Goal: Task Accomplishment & Management: Manage account settings

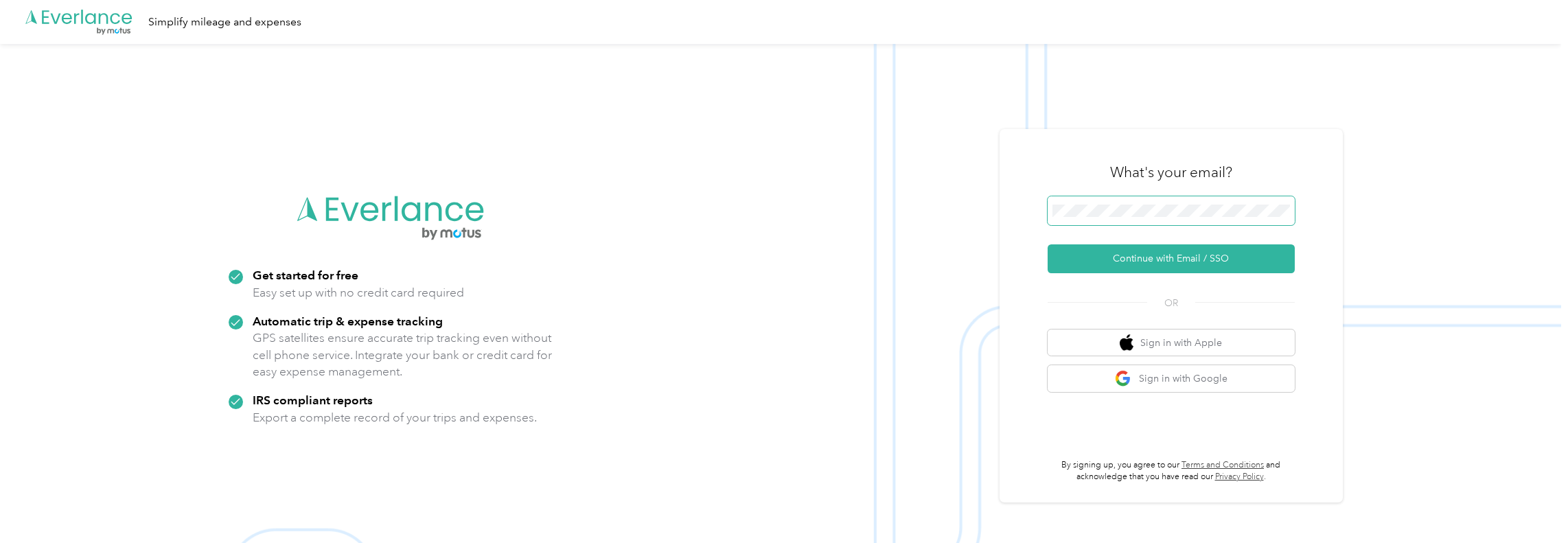
click at [1280, 210] on keeper-lock "Open Keeper Popup" at bounding box center [1280, 211] width 16 height 16
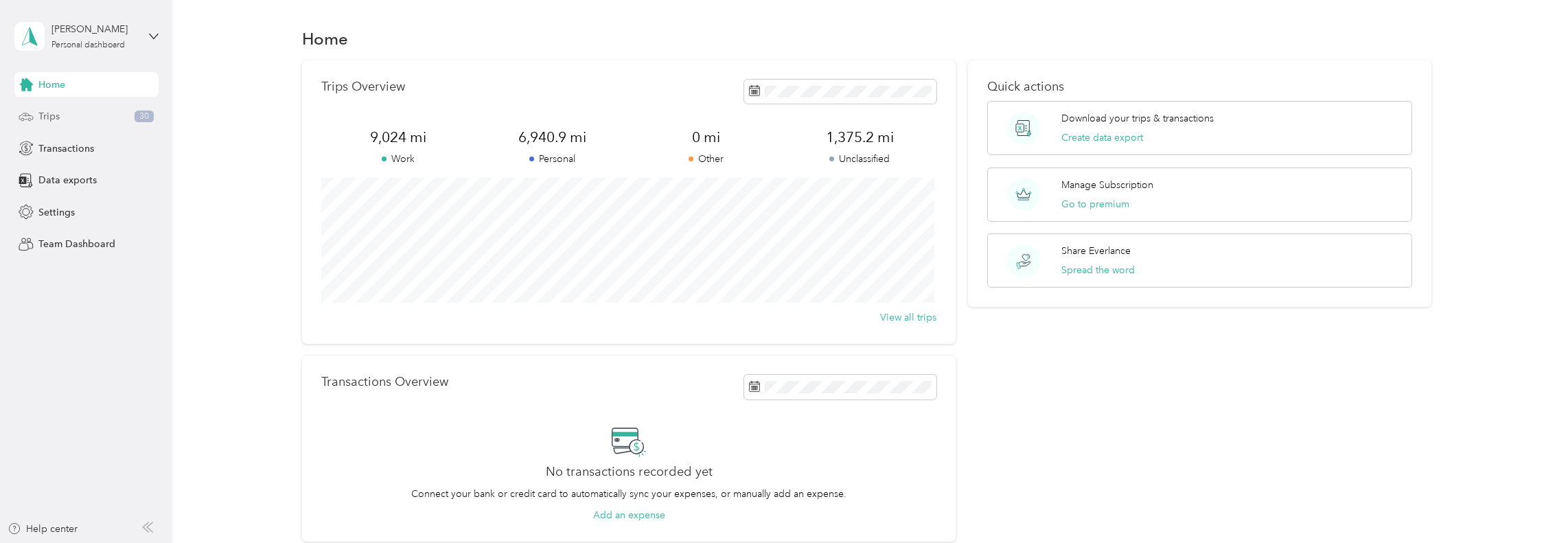
click at [119, 121] on div "Trips 30" at bounding box center [87, 117] width 144 height 25
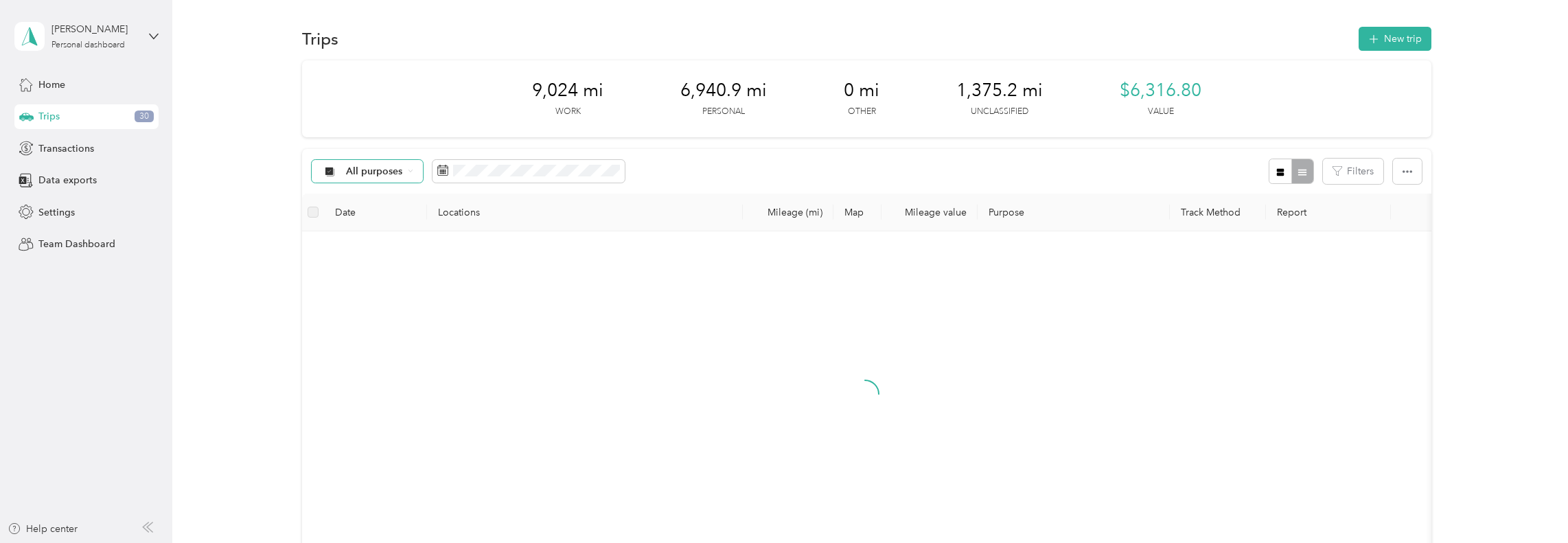
click at [364, 167] on span "All purposes" at bounding box center [374, 171] width 57 height 10
click at [374, 220] on span "Unclassified" at bounding box center [416, 220] width 143 height 15
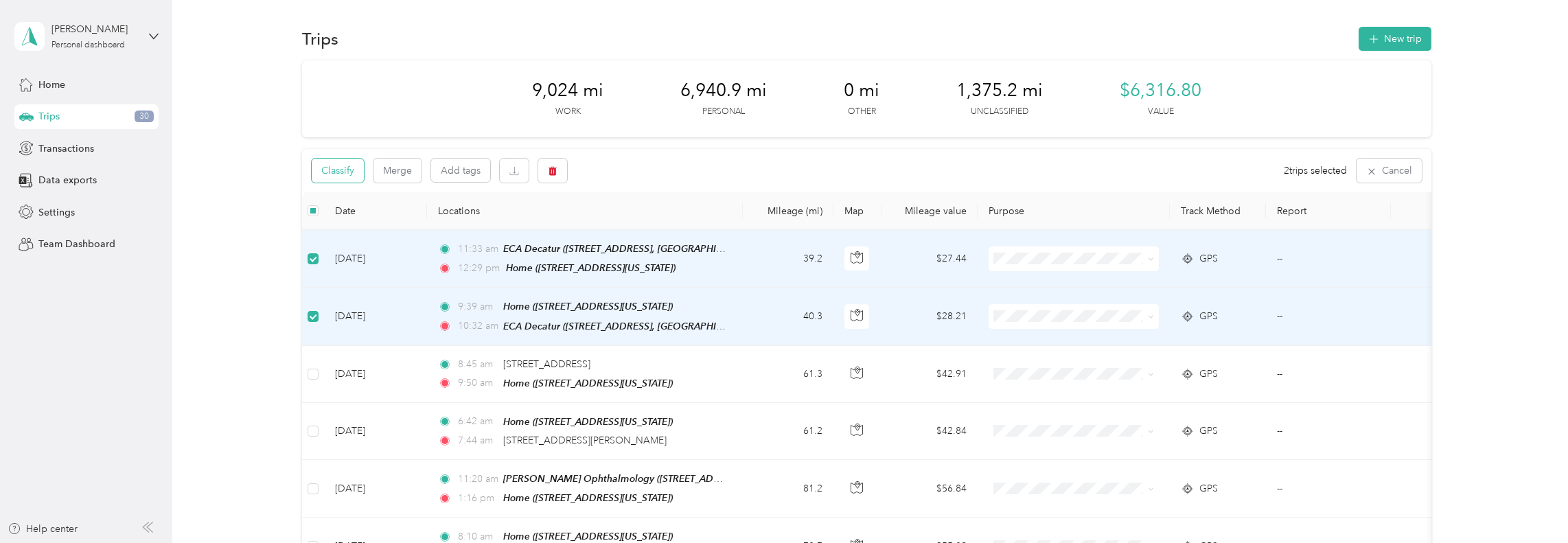
click at [348, 170] on button "Classify" at bounding box center [337, 170] width 52 height 24
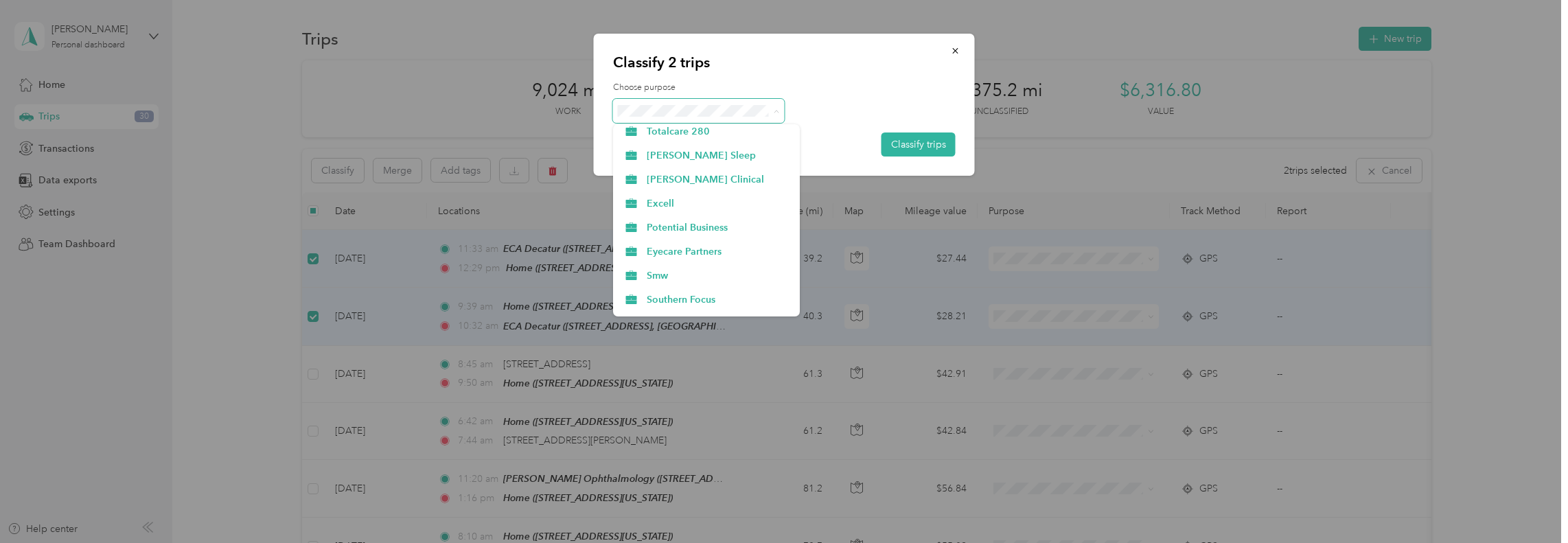
scroll to position [274, 0]
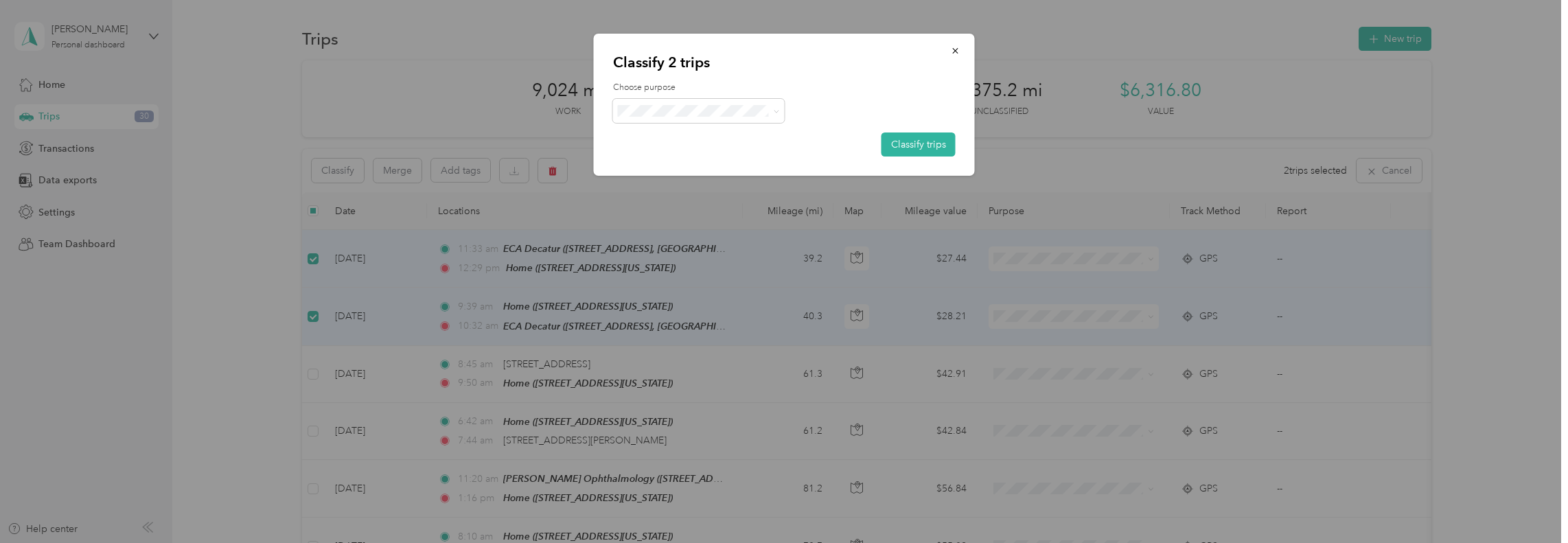
click at [701, 240] on span "Eyecare Partners" at bounding box center [718, 245] width 143 height 15
click at [899, 138] on button "Classify trips" at bounding box center [918, 144] width 74 height 24
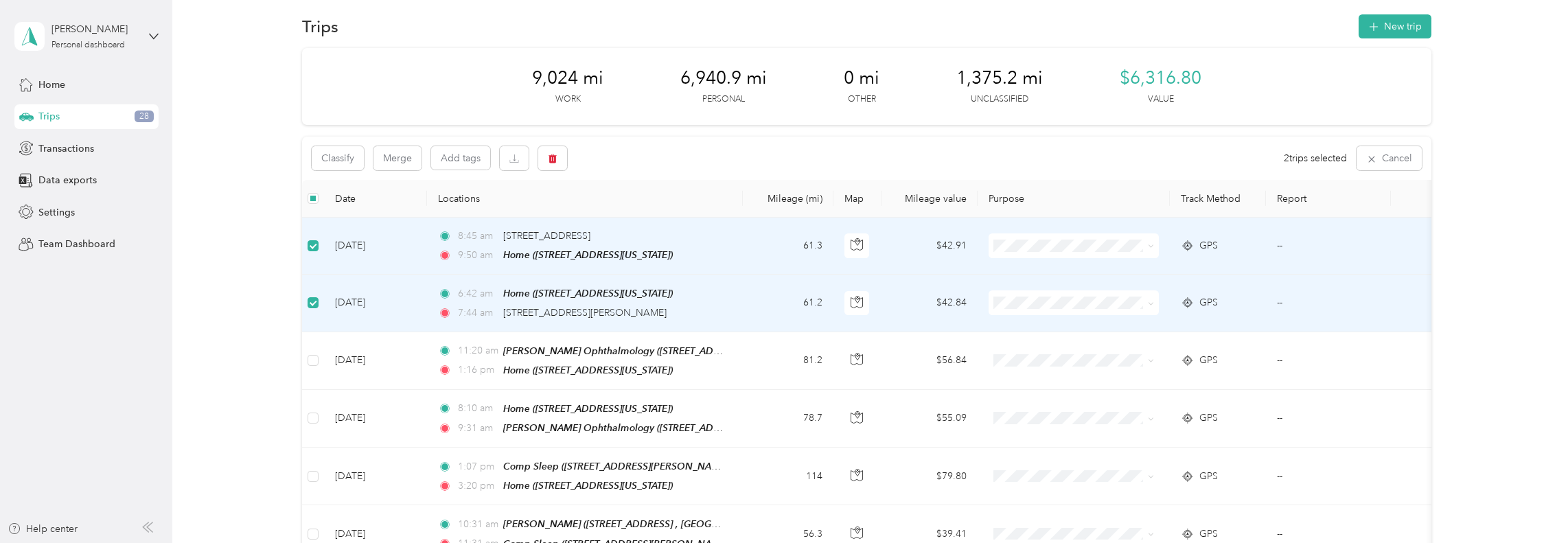
scroll to position [0, 0]
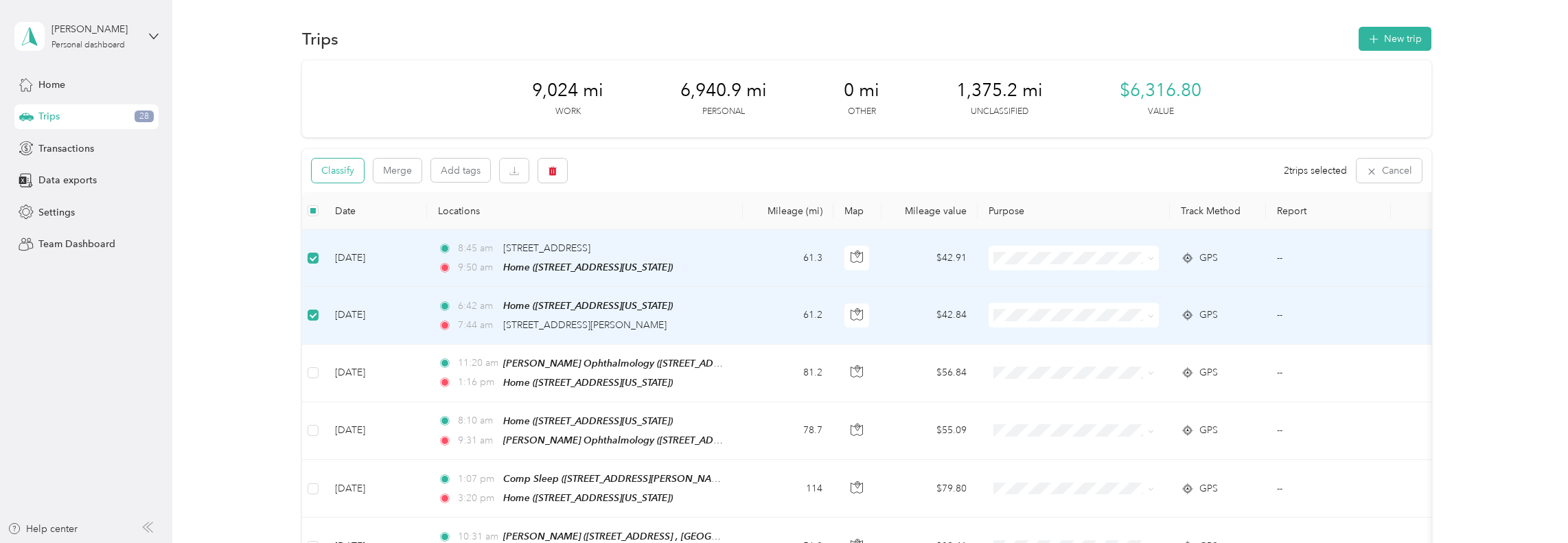
click at [346, 172] on button "Classify" at bounding box center [337, 170] width 52 height 24
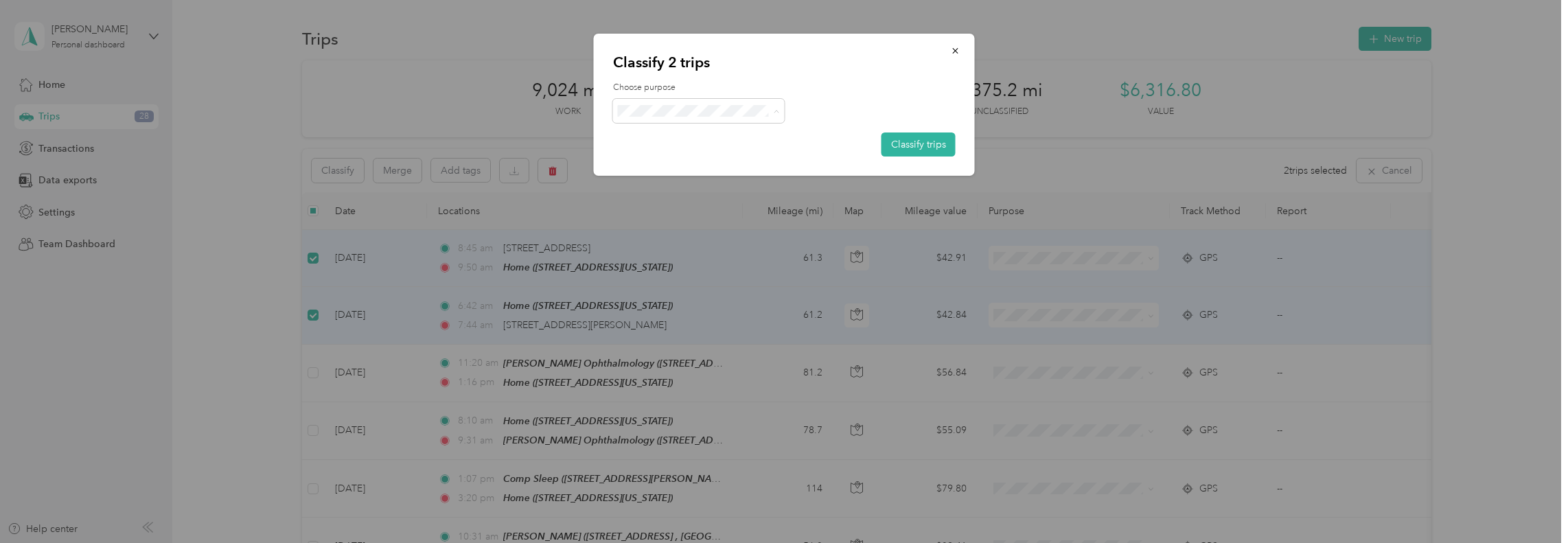
click at [704, 156] on span "Personal" at bounding box center [718, 161] width 143 height 15
click at [926, 139] on button "Classify trips" at bounding box center [918, 144] width 74 height 24
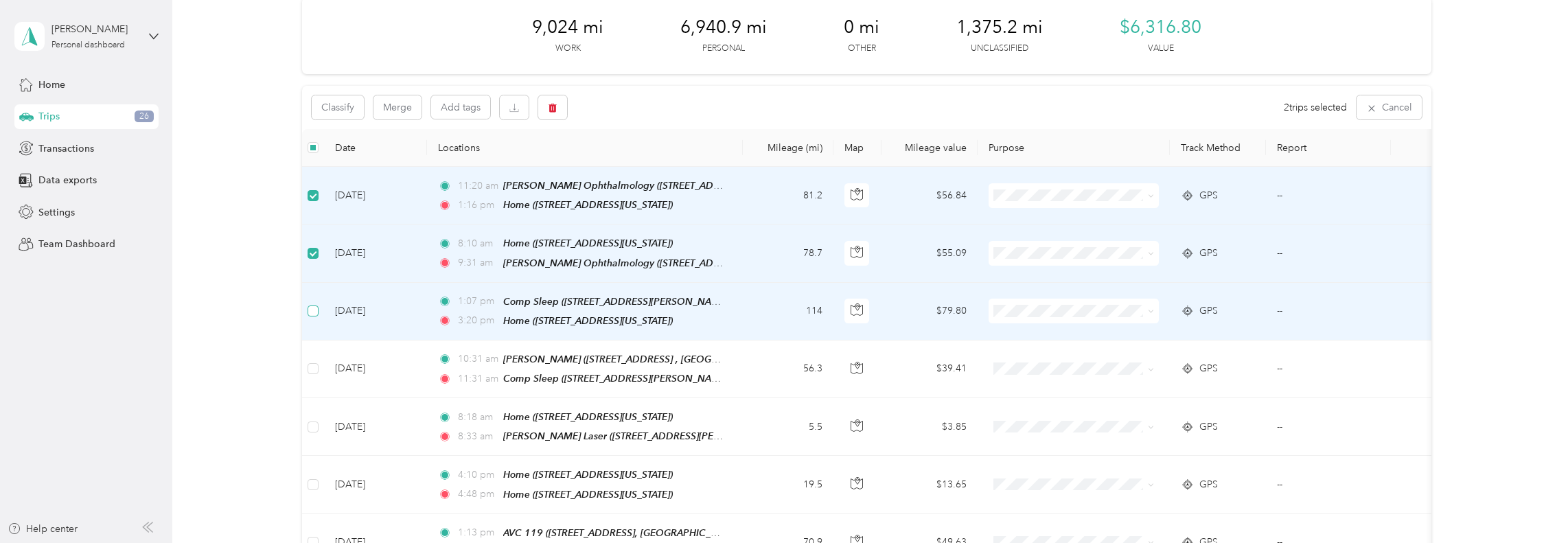
scroll to position [69, 0]
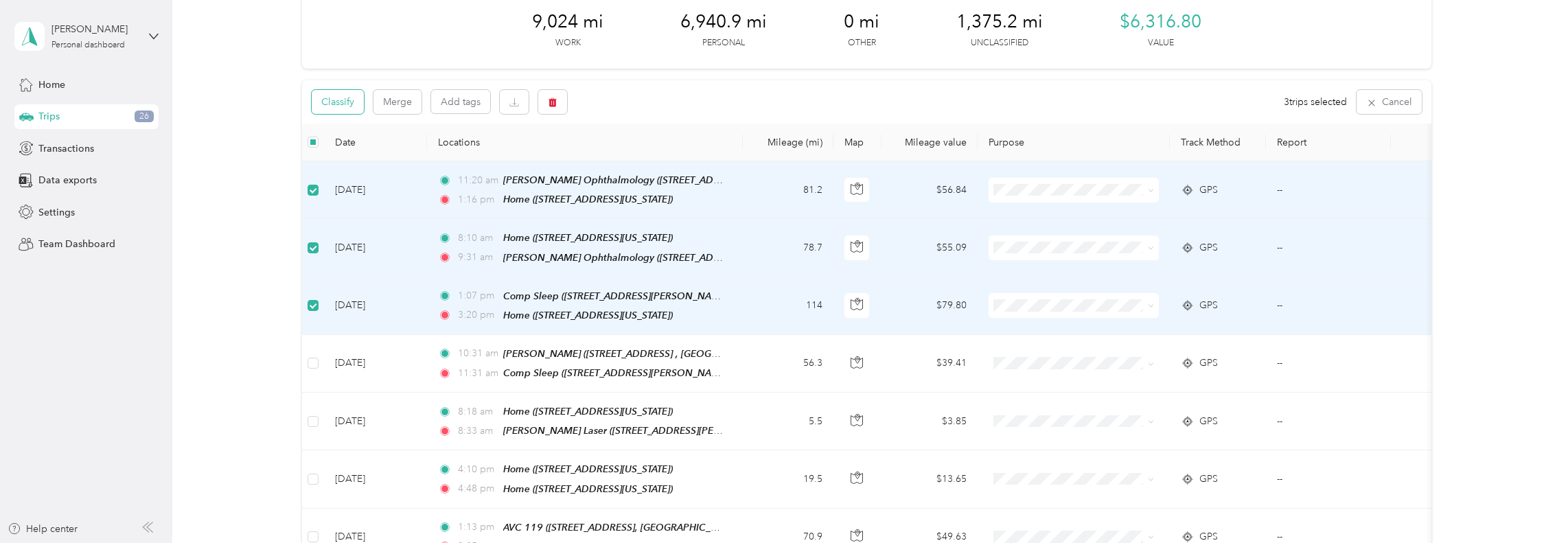
click at [346, 102] on button "Classify" at bounding box center [337, 101] width 52 height 24
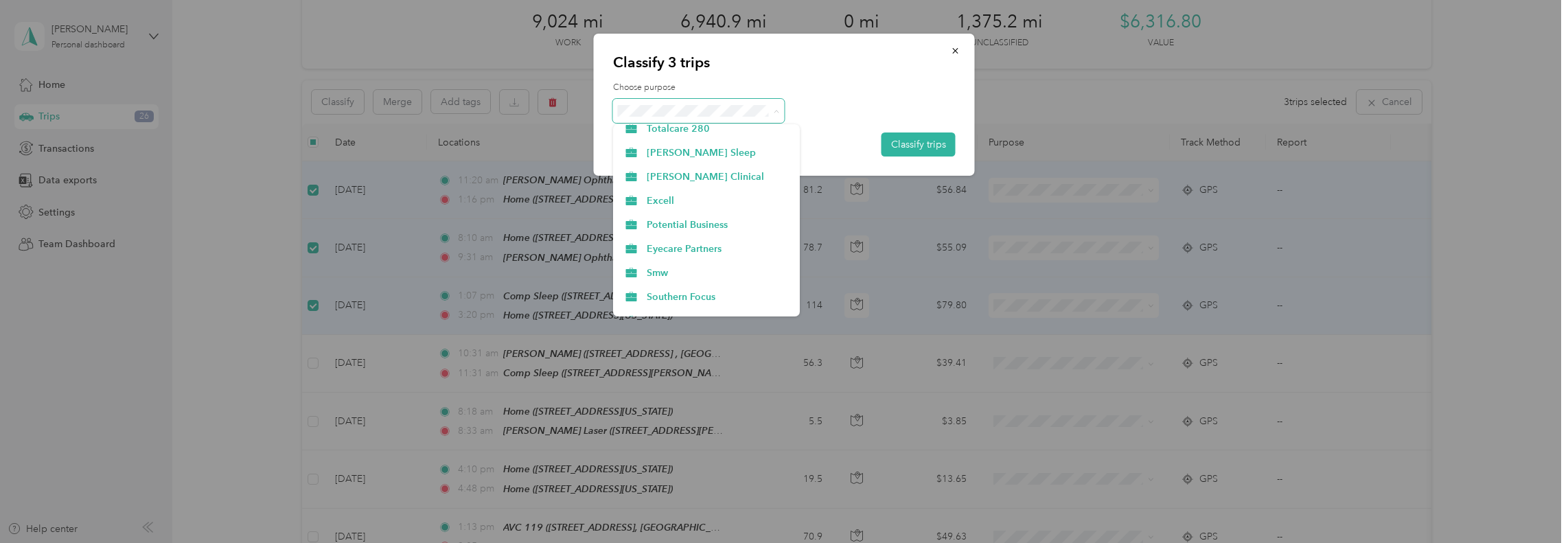
scroll to position [274, 0]
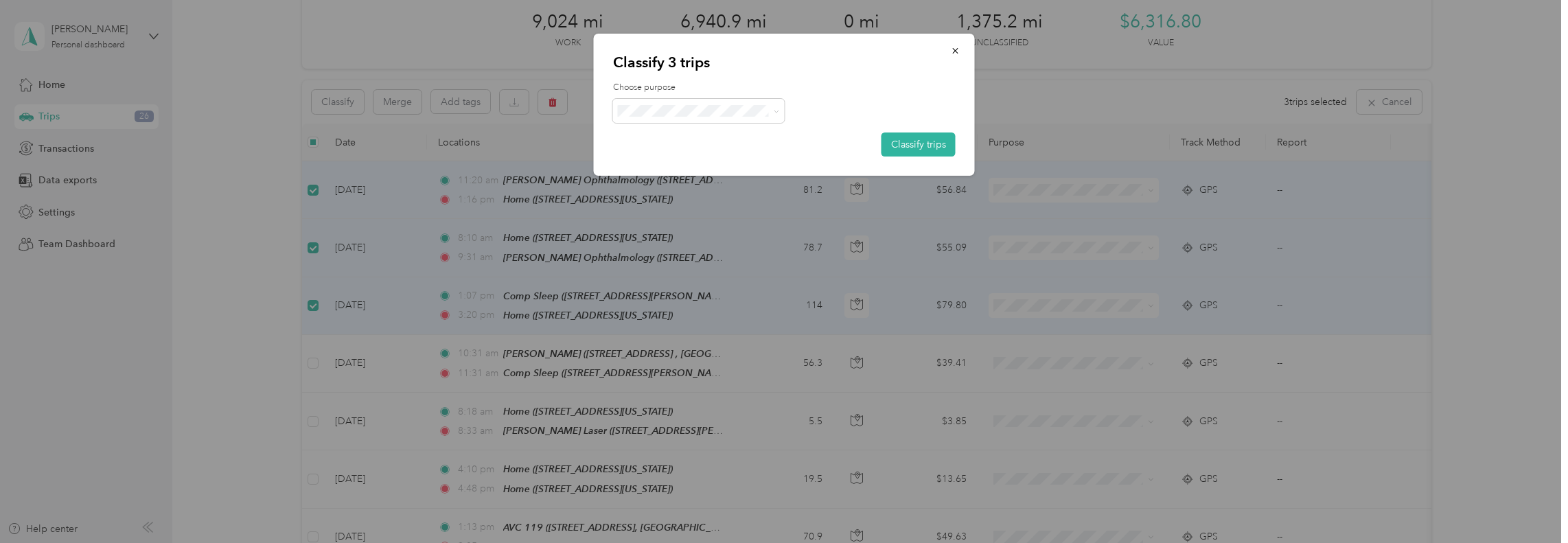
click at [689, 241] on span "Eyecare Partners" at bounding box center [718, 241] width 143 height 15
click at [925, 147] on button "Classify trips" at bounding box center [918, 144] width 74 height 24
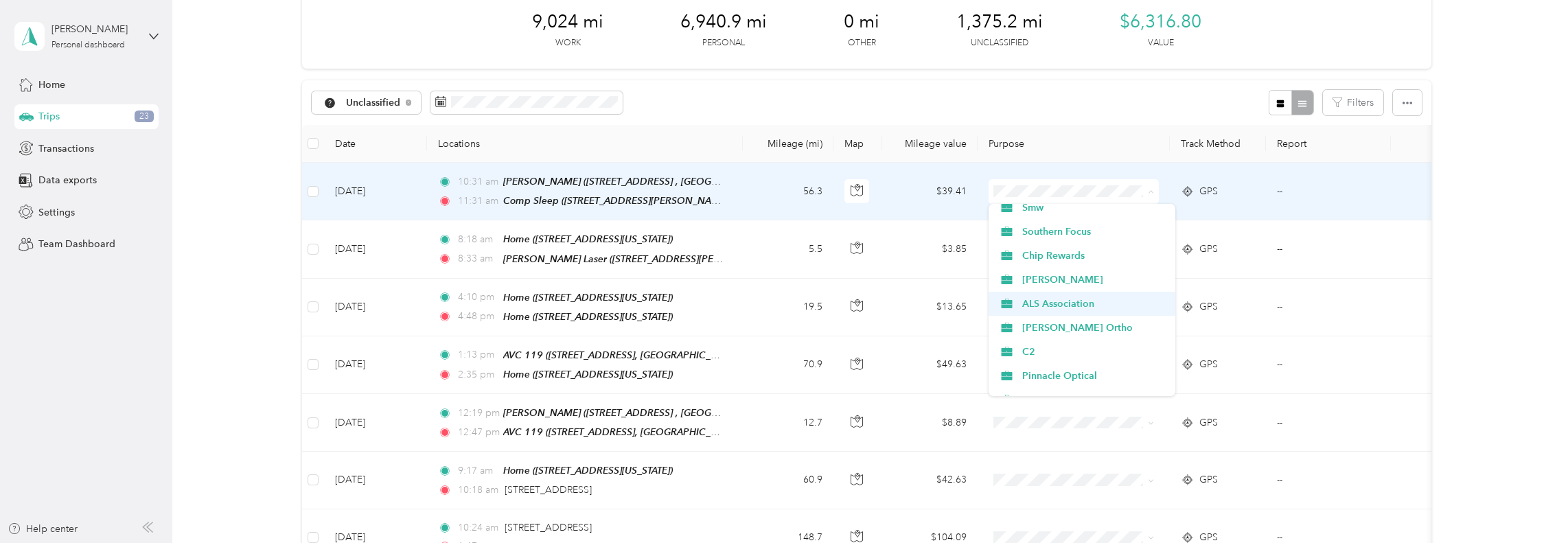
scroll to position [412, 0]
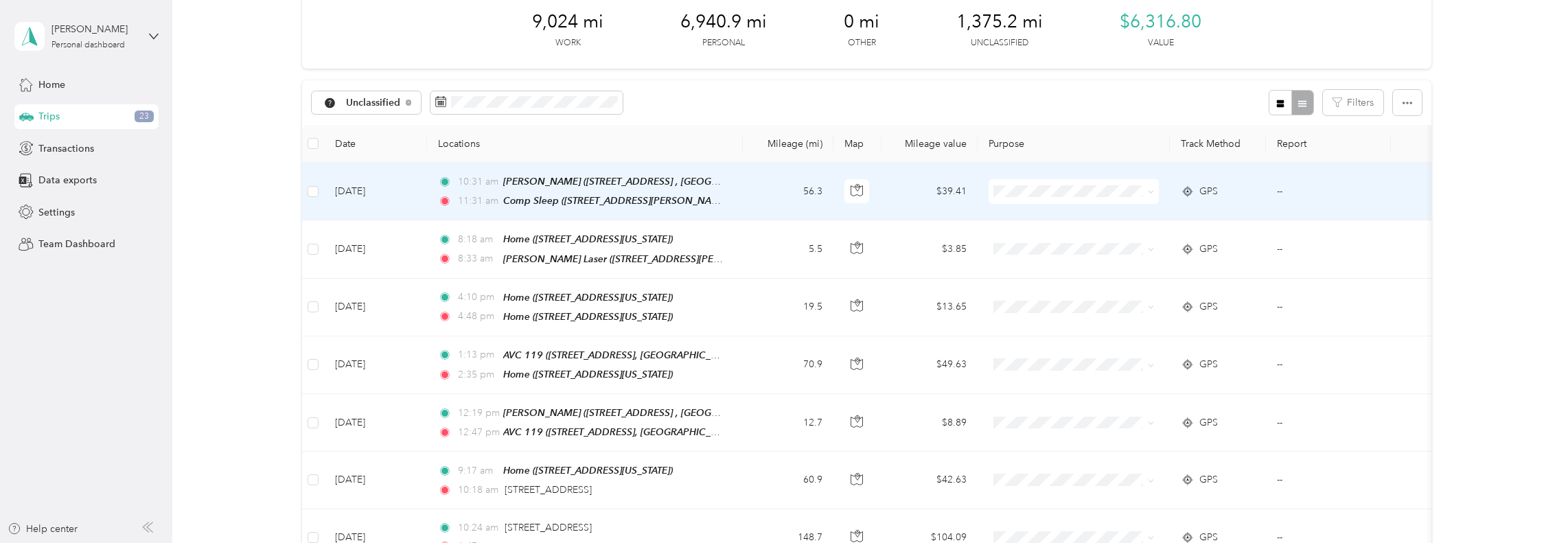
click at [1054, 326] on span "[PERSON_NAME] Ortho" at bounding box center [1093, 328] width 143 height 15
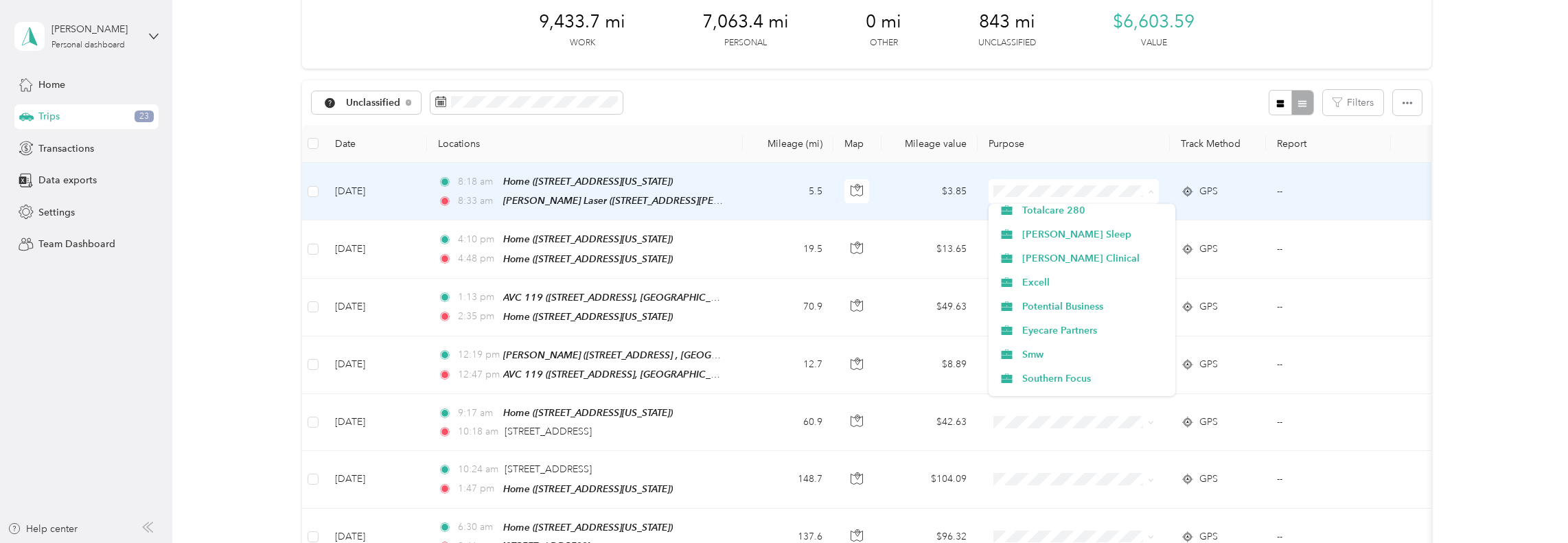
scroll to position [274, 0]
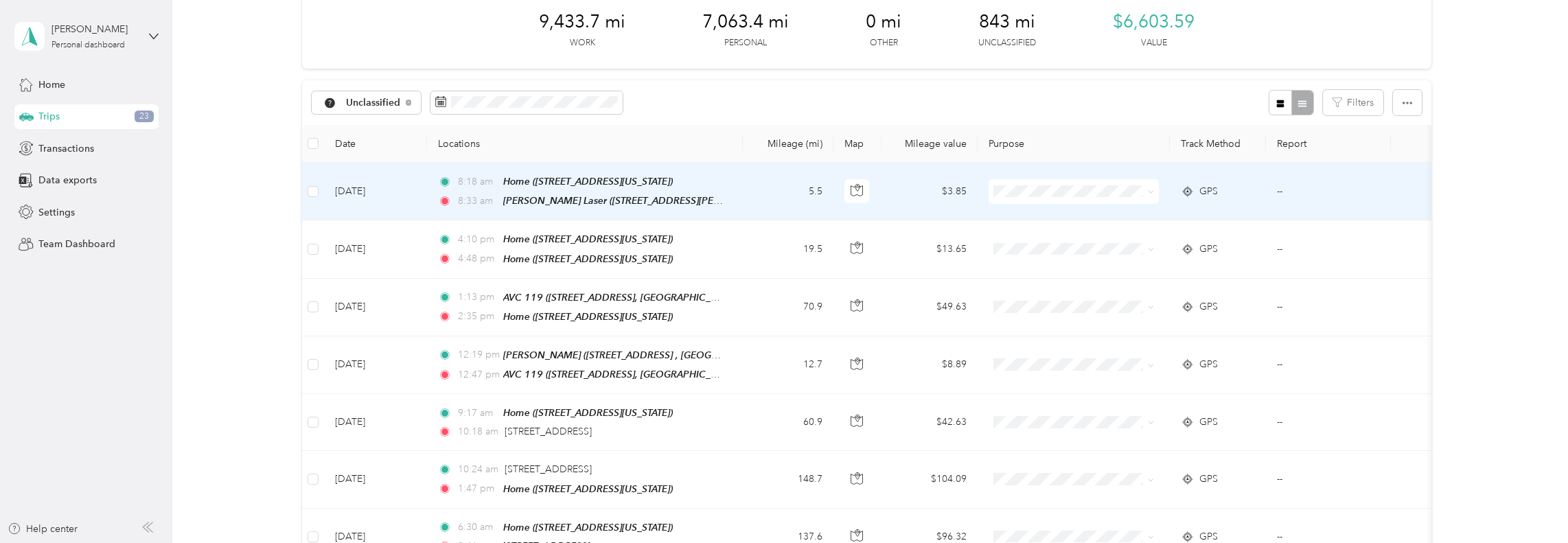
click at [1067, 319] on span "Eyecare Partners" at bounding box center [1093, 324] width 143 height 15
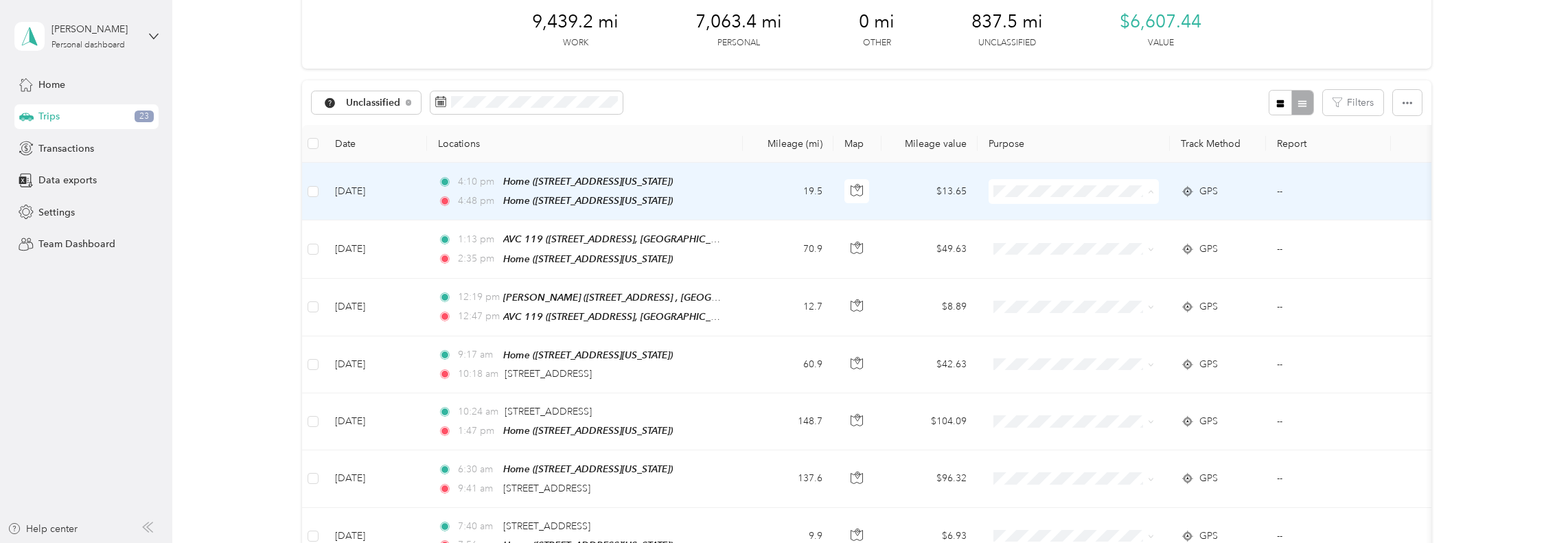
click at [1031, 233] on span "Personal" at bounding box center [1093, 240] width 143 height 15
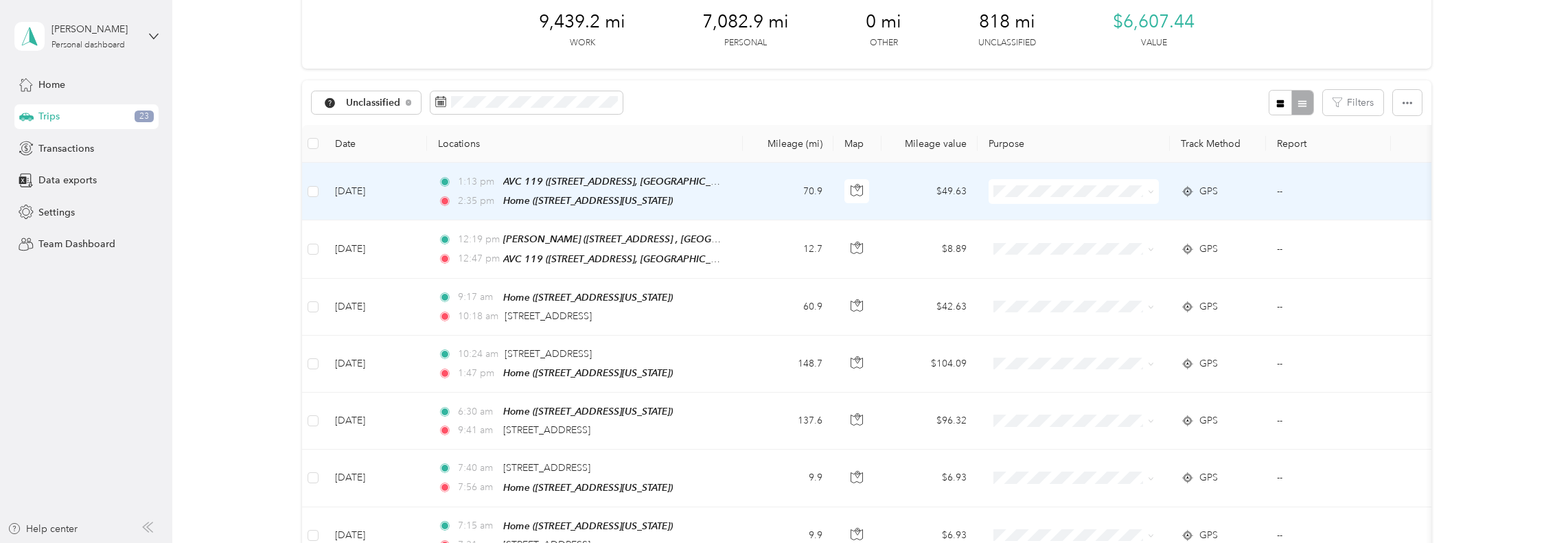
click at [1057, 325] on span "Eyecare Partners" at bounding box center [1093, 325] width 143 height 15
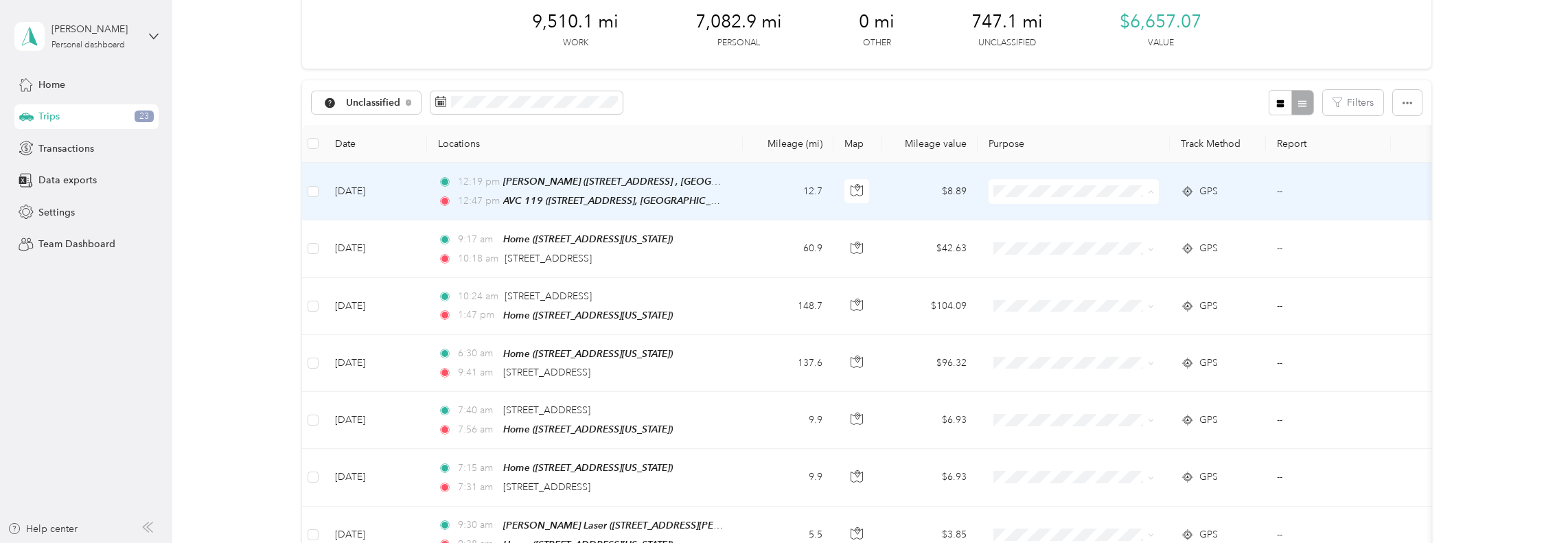
click at [1068, 324] on span "Eyecare Partners" at bounding box center [1093, 326] width 143 height 15
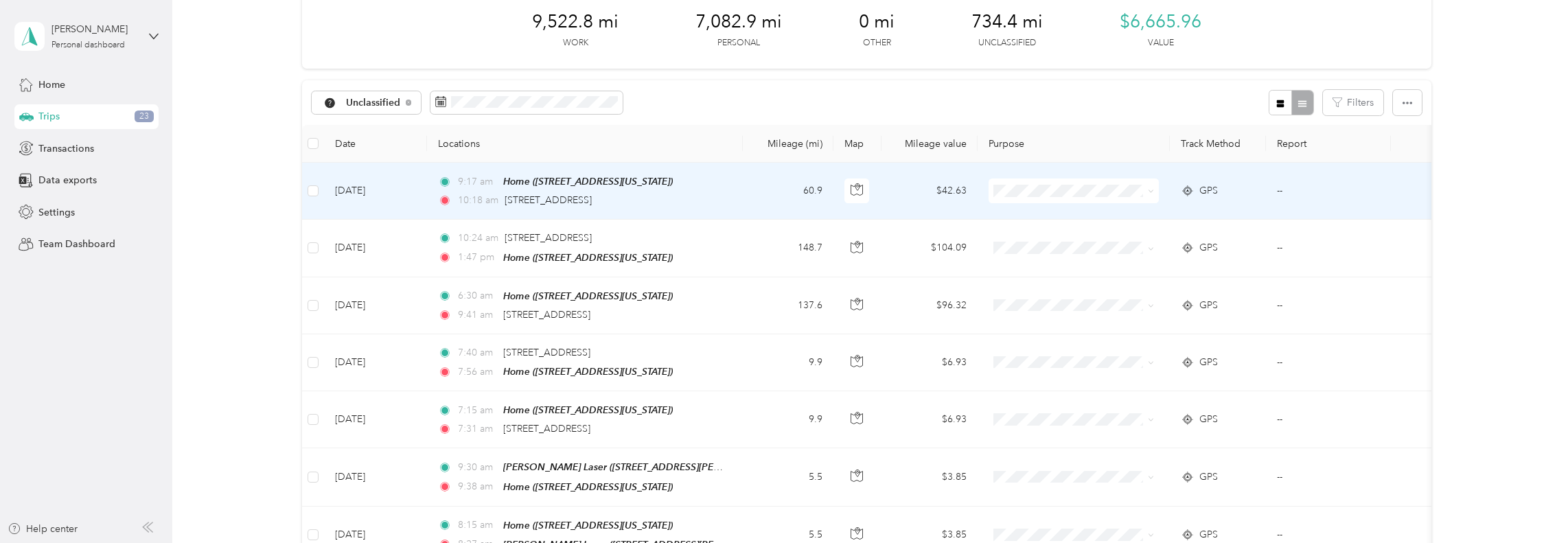
click at [1081, 316] on li "Eyecare Partners" at bounding box center [1081, 325] width 187 height 24
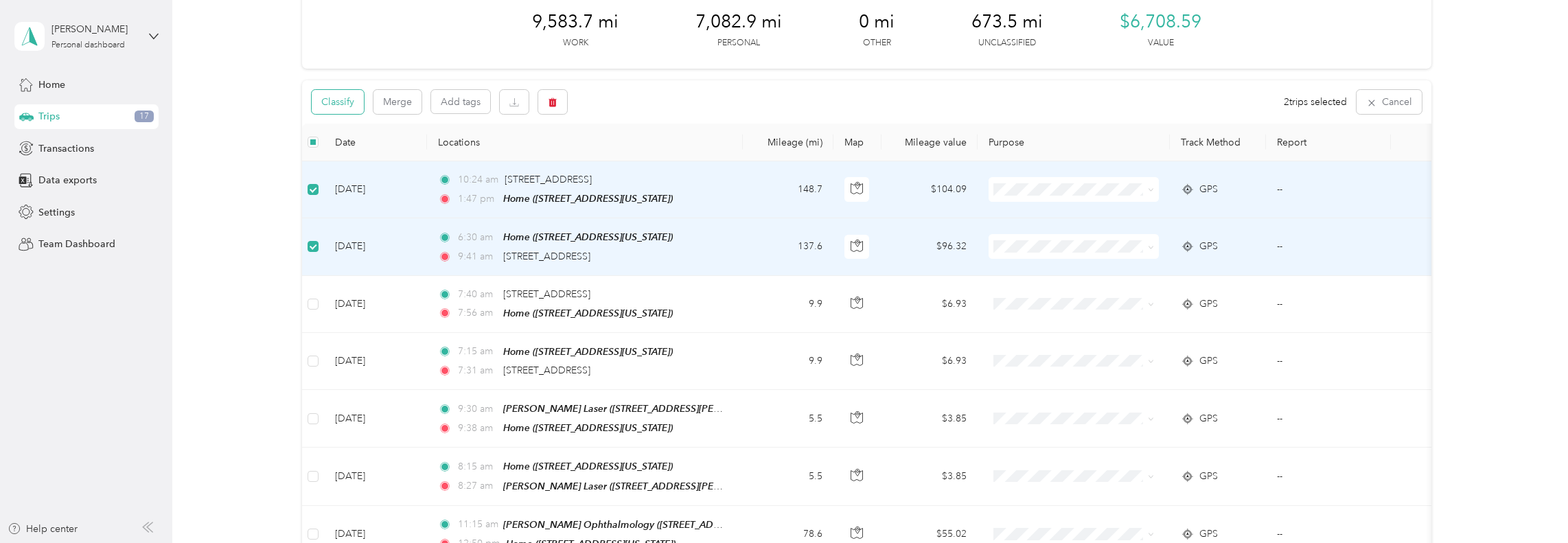
click at [349, 104] on button "Classify" at bounding box center [337, 101] width 52 height 24
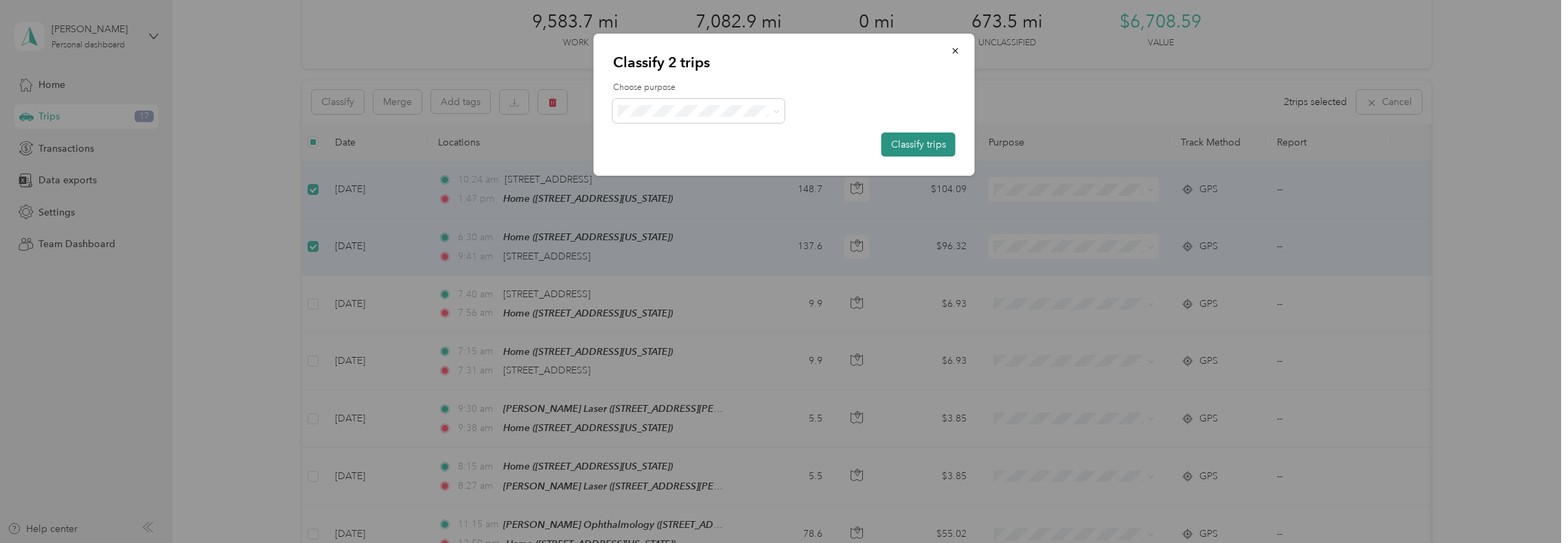
click at [895, 141] on button "Classify trips" at bounding box center [918, 144] width 74 height 24
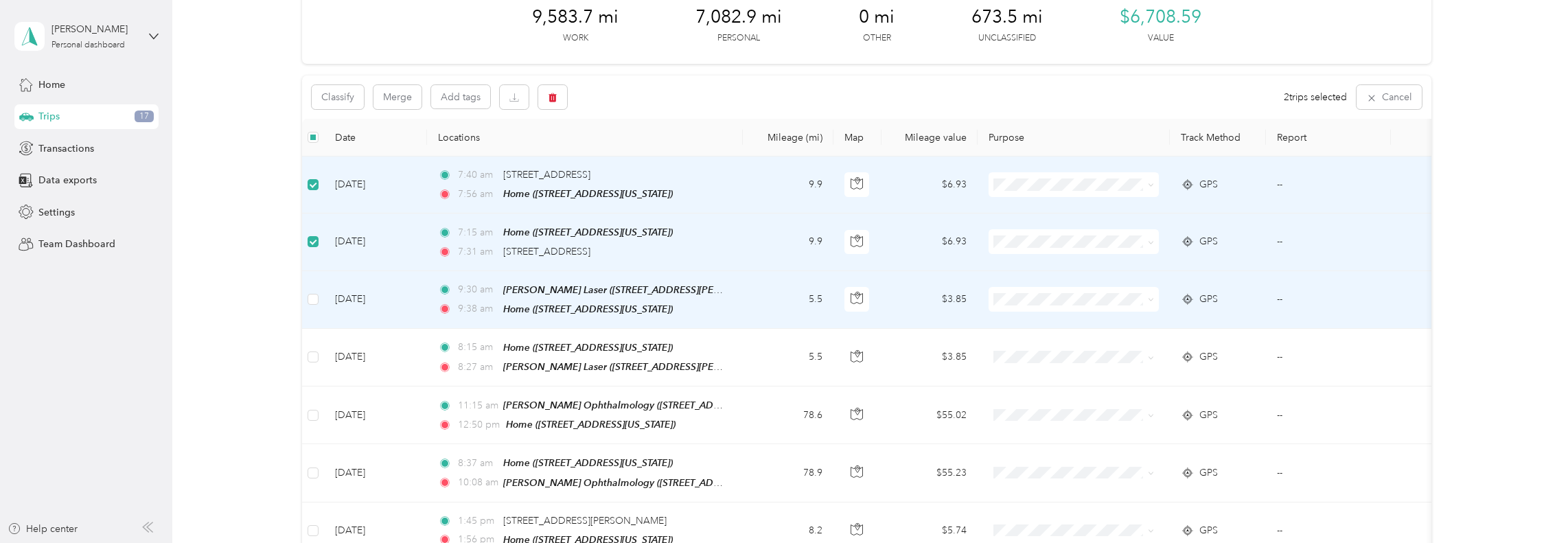
scroll to position [69, 0]
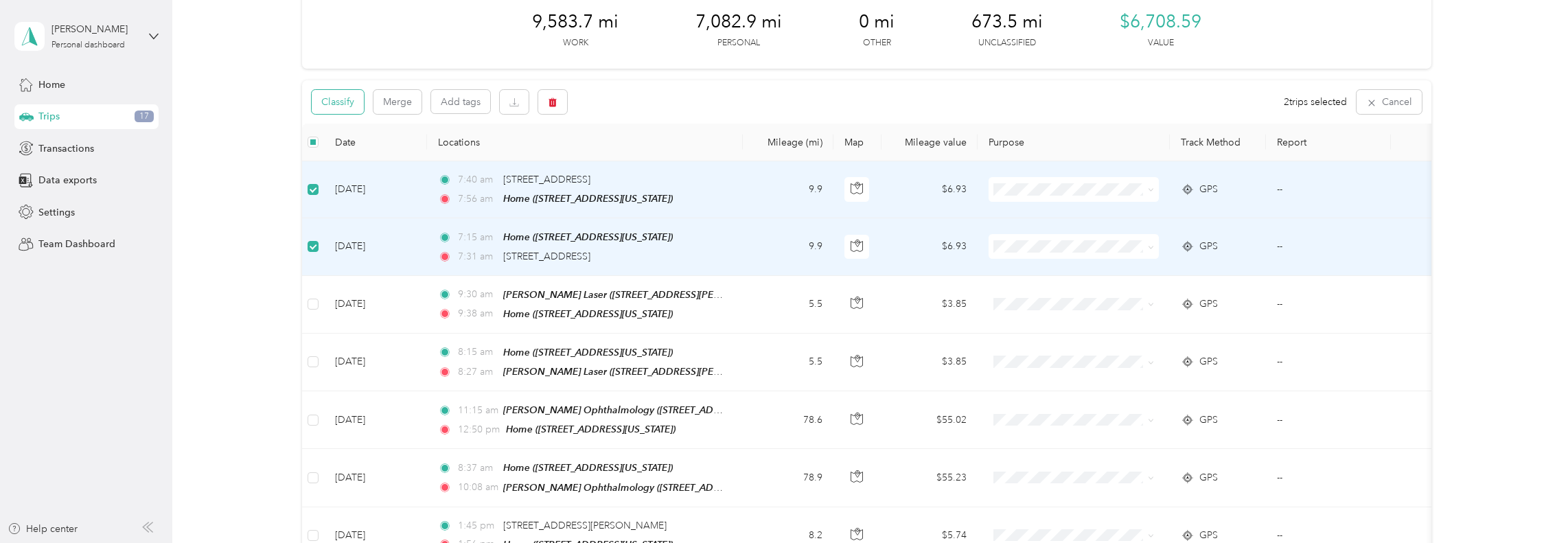
click at [349, 101] on button "Classify" at bounding box center [337, 101] width 52 height 24
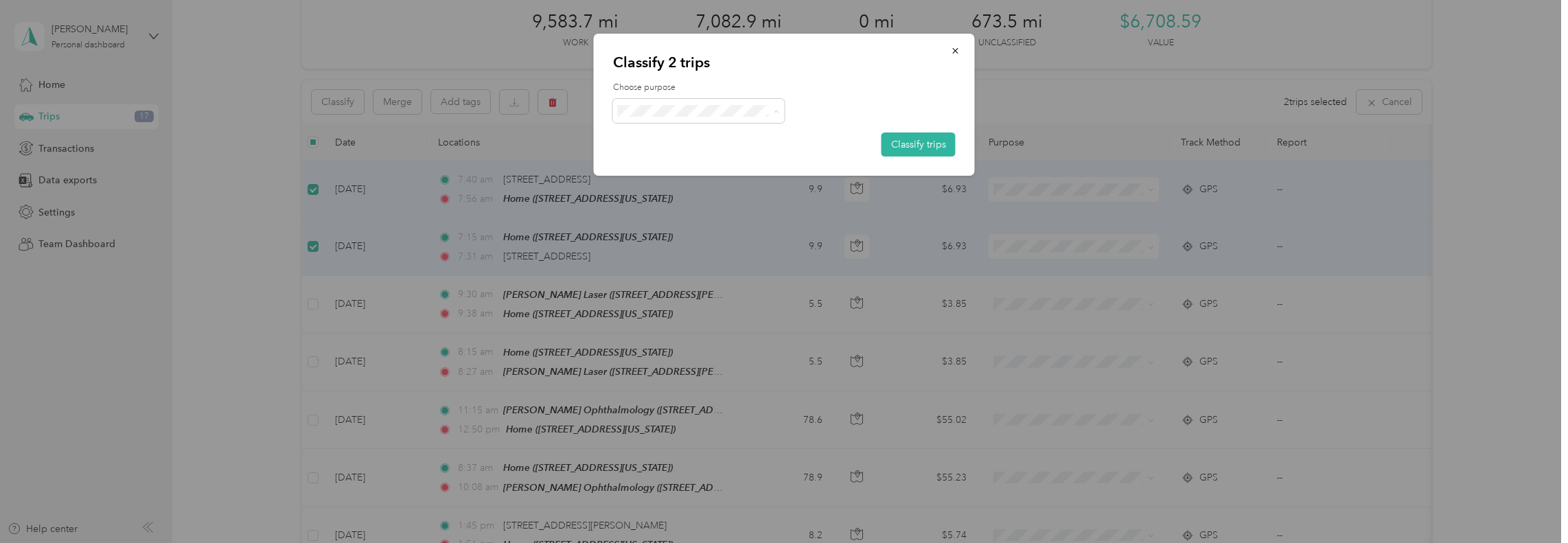
click at [707, 153] on span "Personal" at bounding box center [718, 161] width 143 height 15
click at [905, 145] on button "Classify trips" at bounding box center [918, 144] width 74 height 24
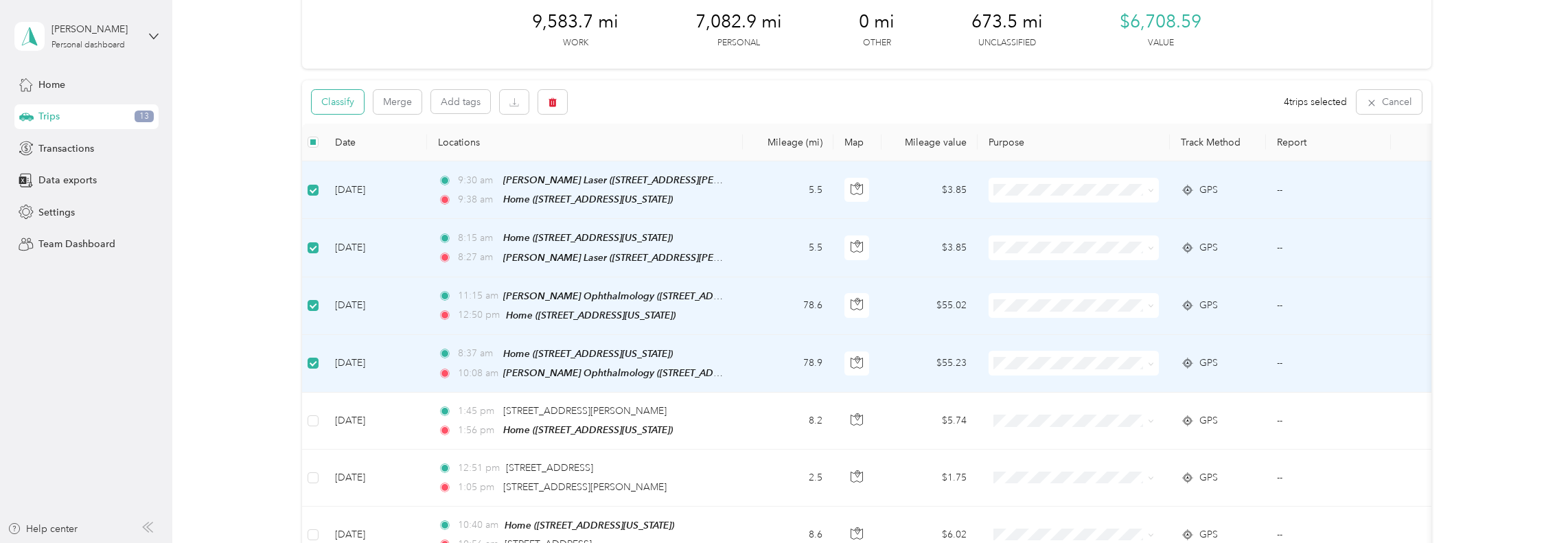
click at [346, 102] on button "Classify" at bounding box center [337, 101] width 52 height 24
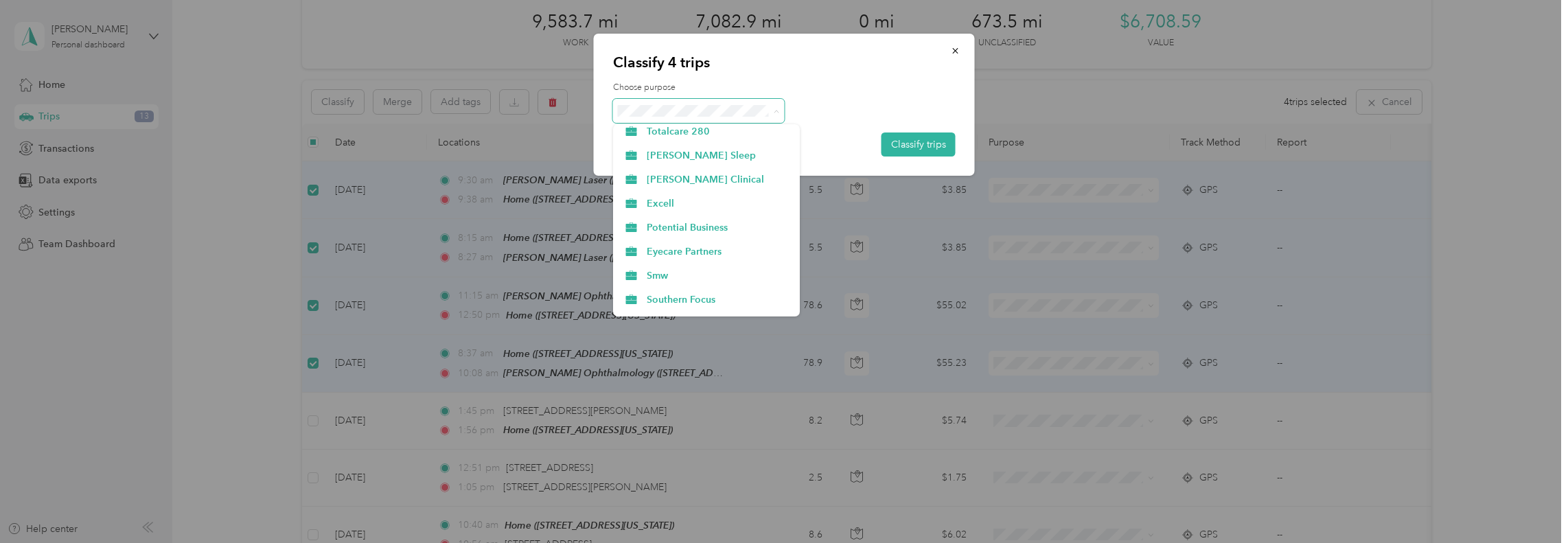
scroll to position [274, 0]
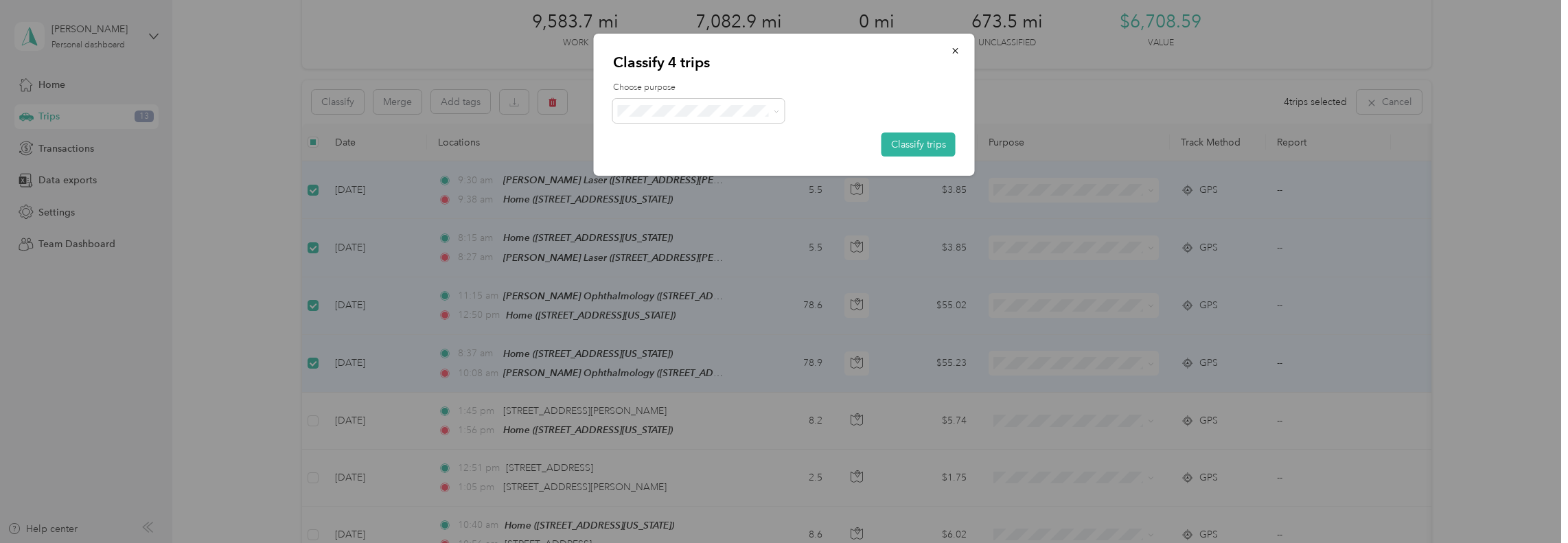
click at [719, 245] on span "Eyecare Partners" at bounding box center [718, 245] width 143 height 15
click at [894, 146] on button "Classify trips" at bounding box center [918, 144] width 74 height 24
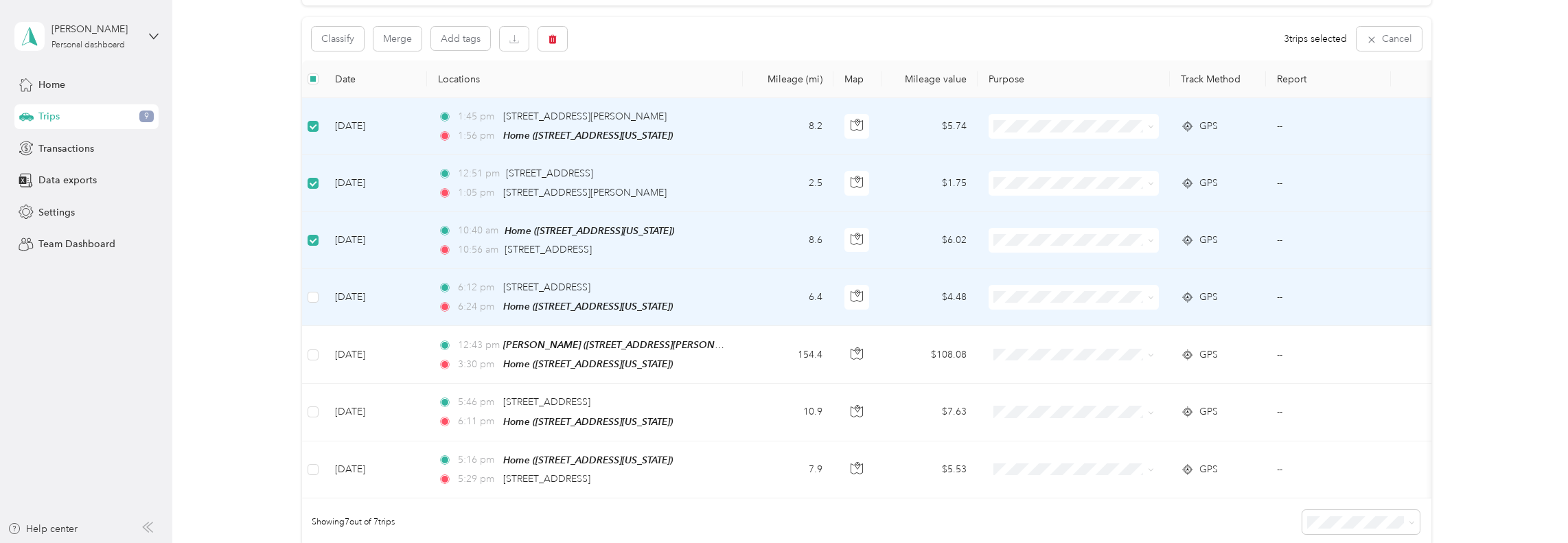
scroll to position [137, 0]
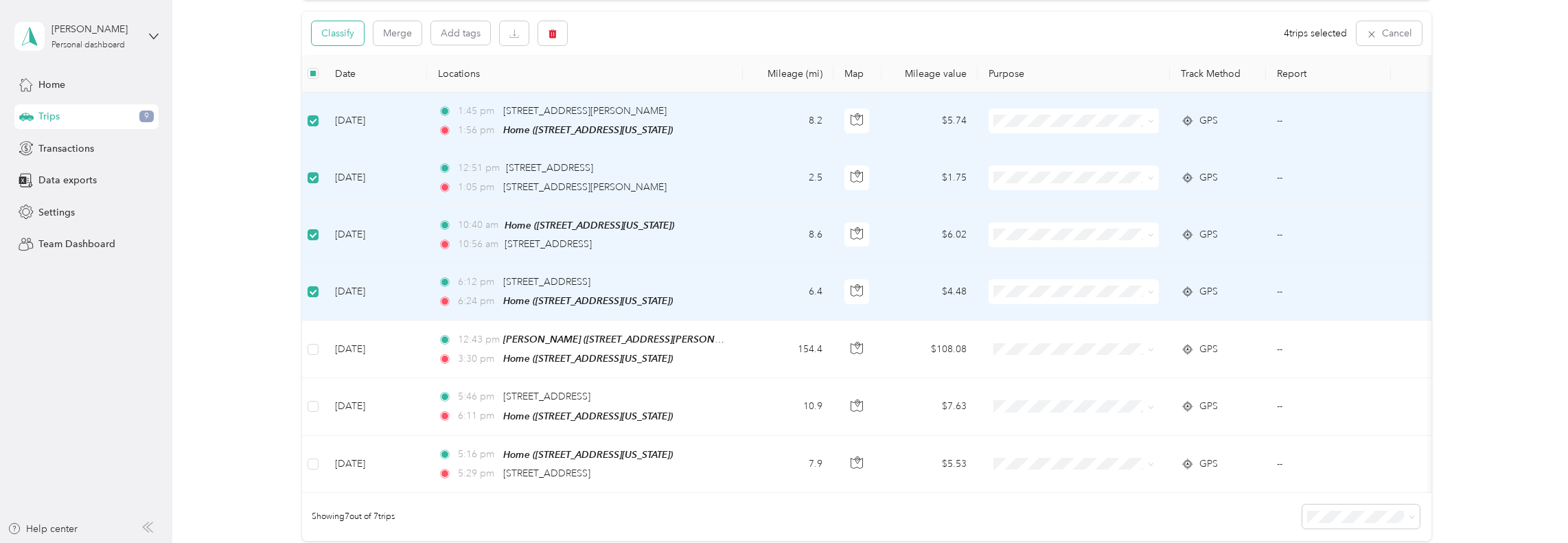
click at [346, 37] on button "Classify" at bounding box center [337, 33] width 52 height 24
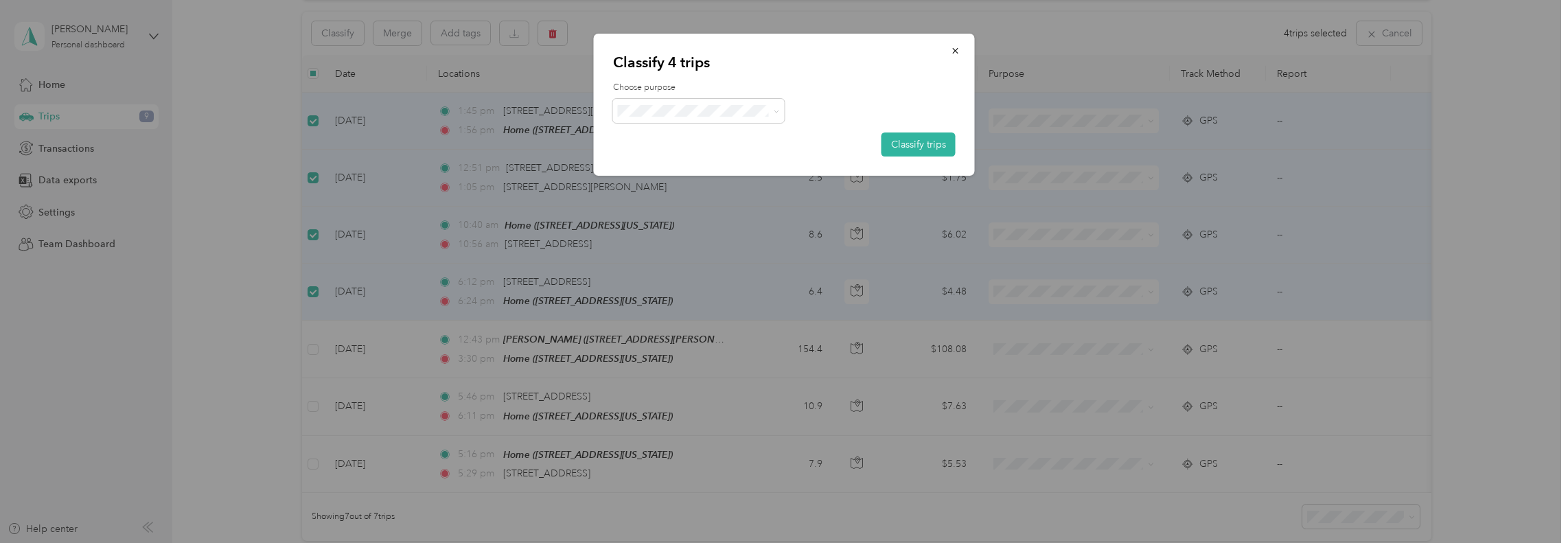
click at [696, 154] on span "Personal" at bounding box center [718, 156] width 143 height 15
click at [932, 145] on button "Classify trips" at bounding box center [918, 144] width 74 height 24
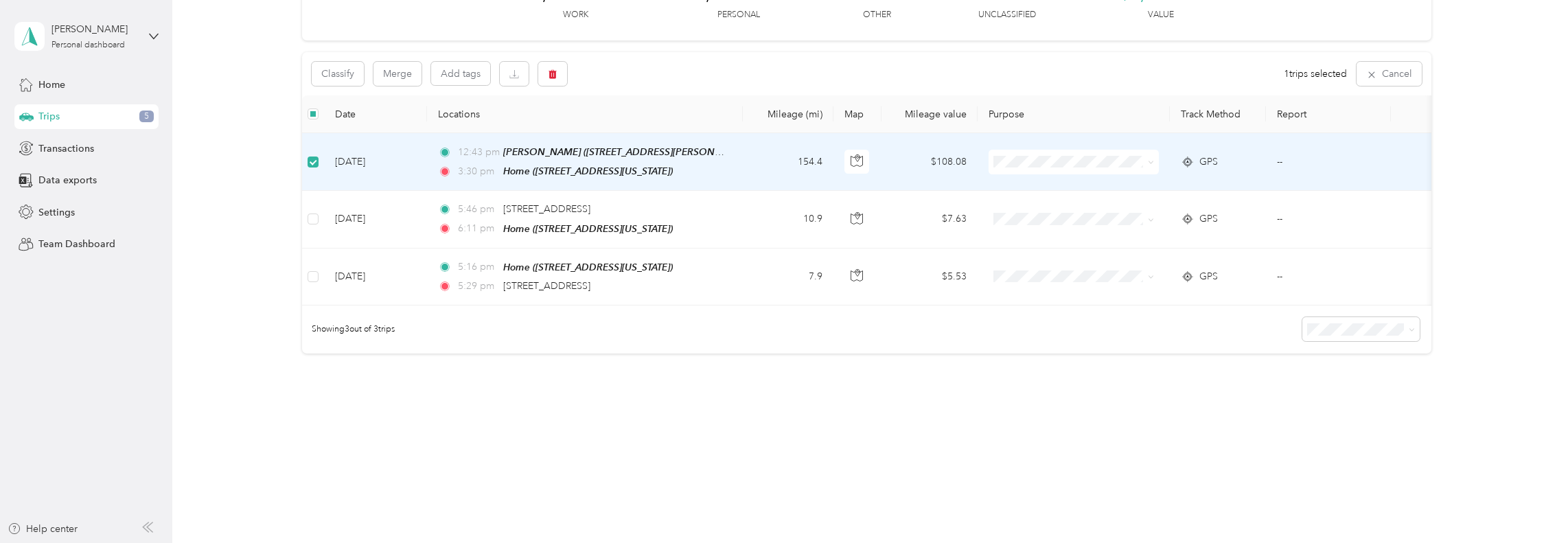
scroll to position [103, 0]
click at [344, 70] on button "Classify" at bounding box center [337, 73] width 52 height 24
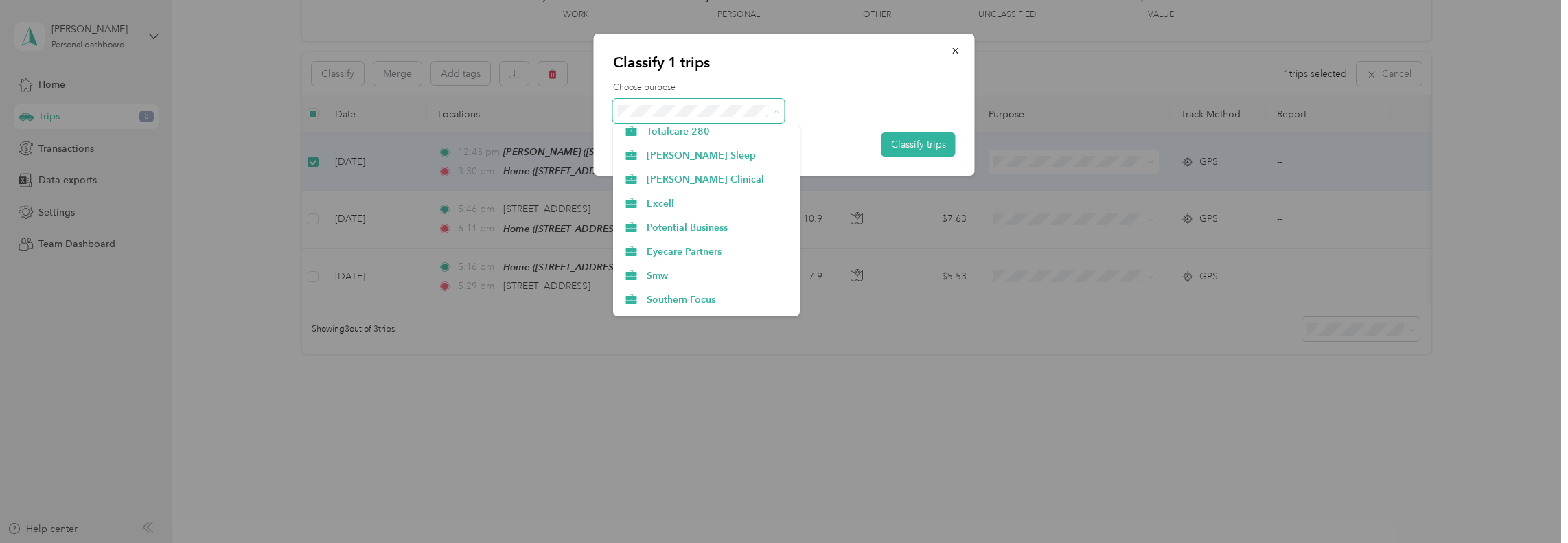
scroll to position [274, 0]
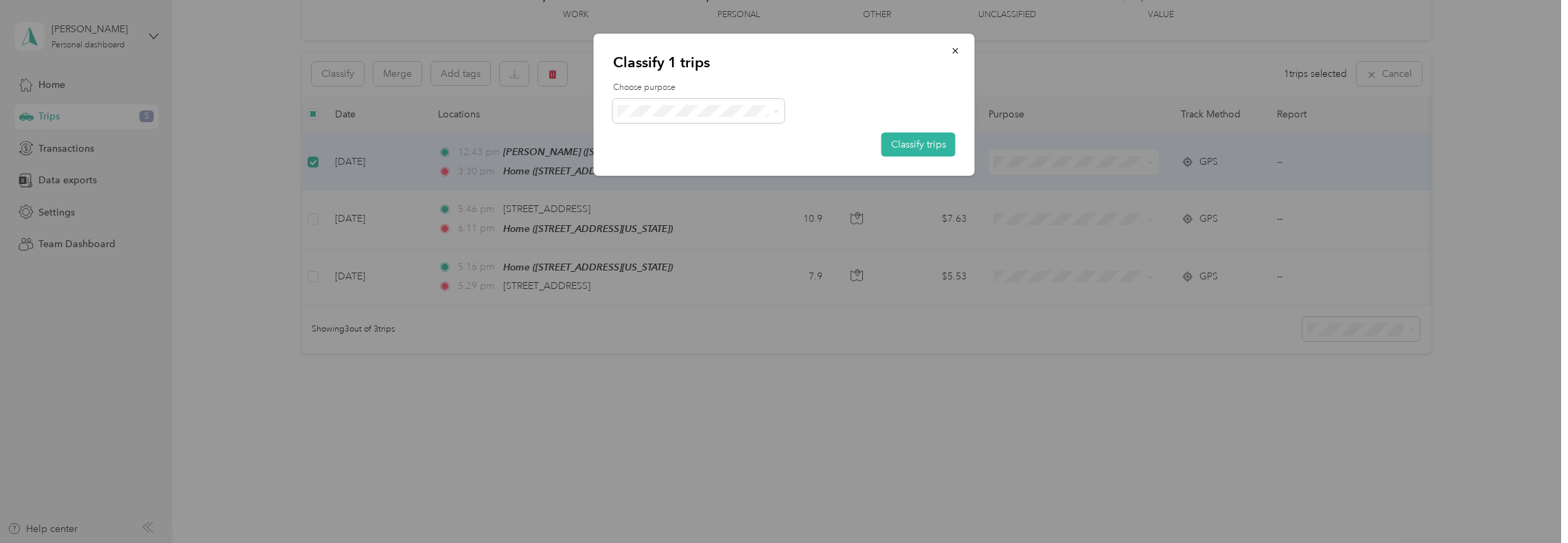
click at [713, 240] on span "Eyecare Partners" at bounding box center [718, 246] width 143 height 15
click at [906, 142] on button "Classify trips" at bounding box center [918, 144] width 74 height 24
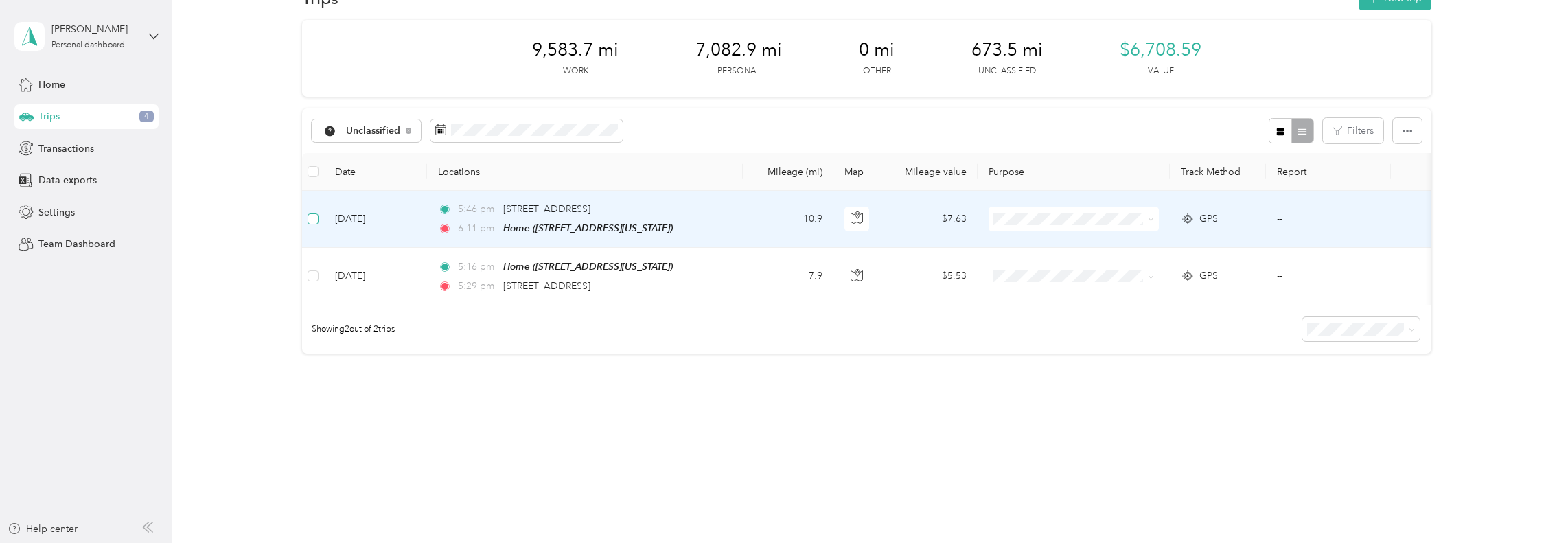
scroll to position [48, 0]
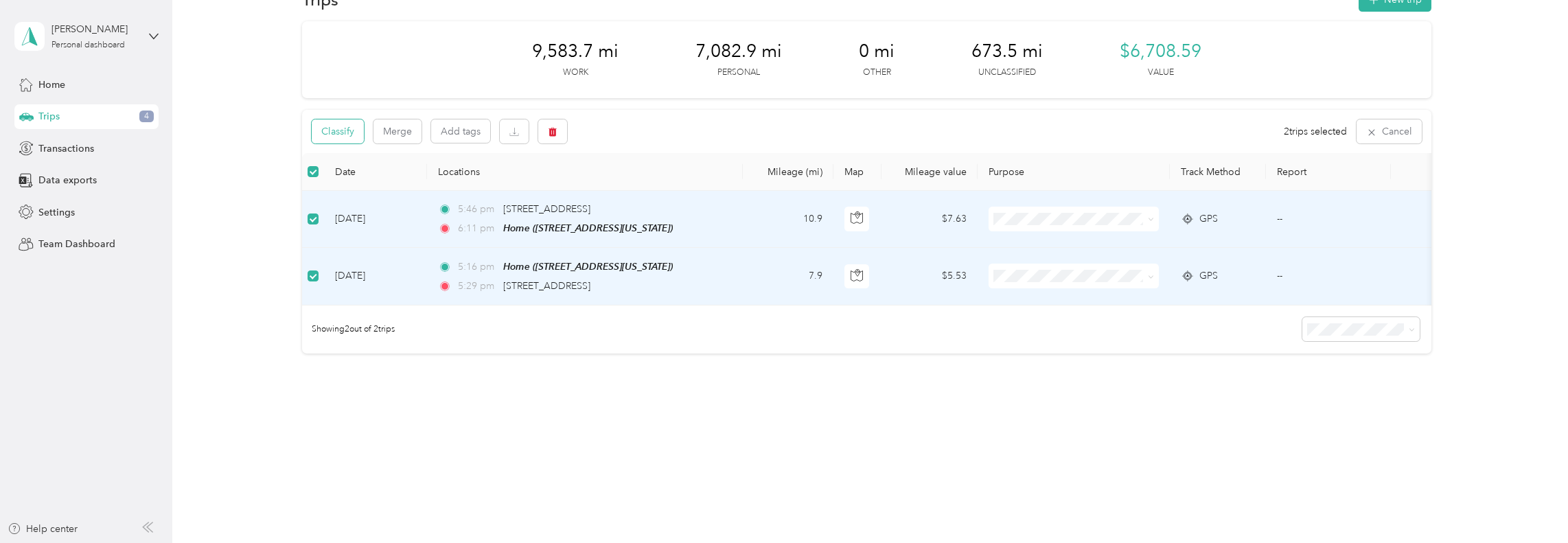
click at [338, 125] on button "Classify" at bounding box center [337, 131] width 52 height 24
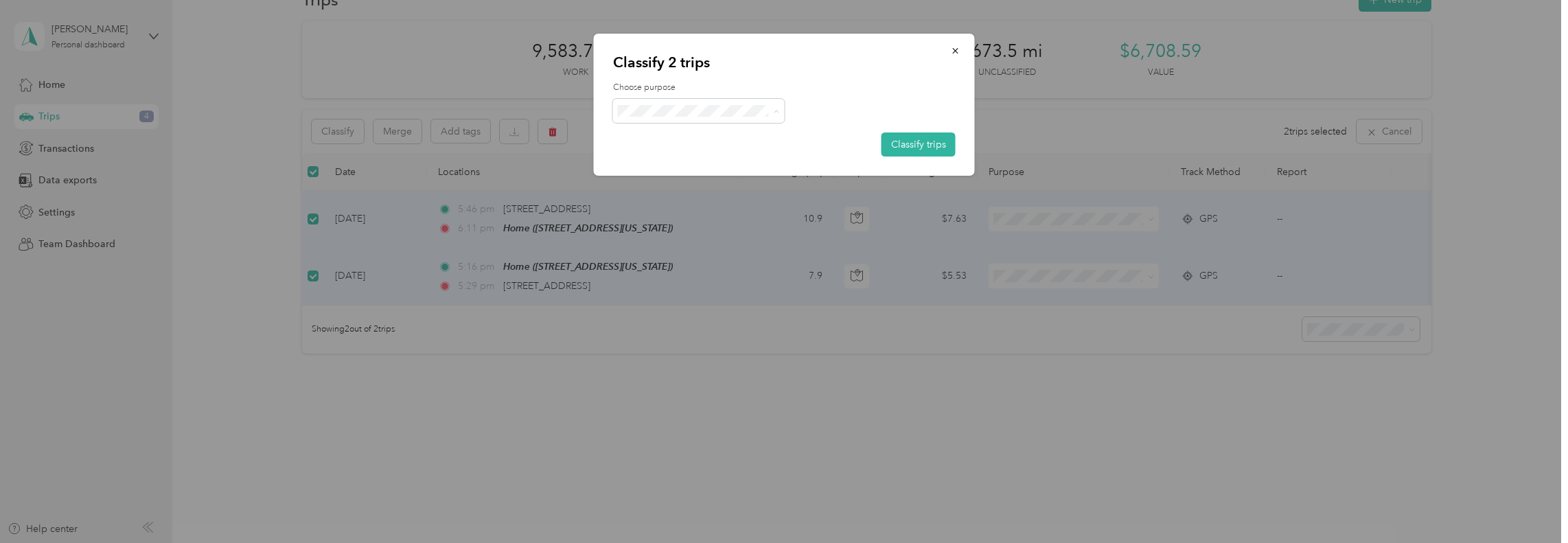
click at [681, 153] on span "Personal" at bounding box center [718, 161] width 143 height 15
click at [687, 134] on span "Work" at bounding box center [718, 136] width 143 height 15
click at [923, 142] on button "Classify trips" at bounding box center [918, 144] width 74 height 24
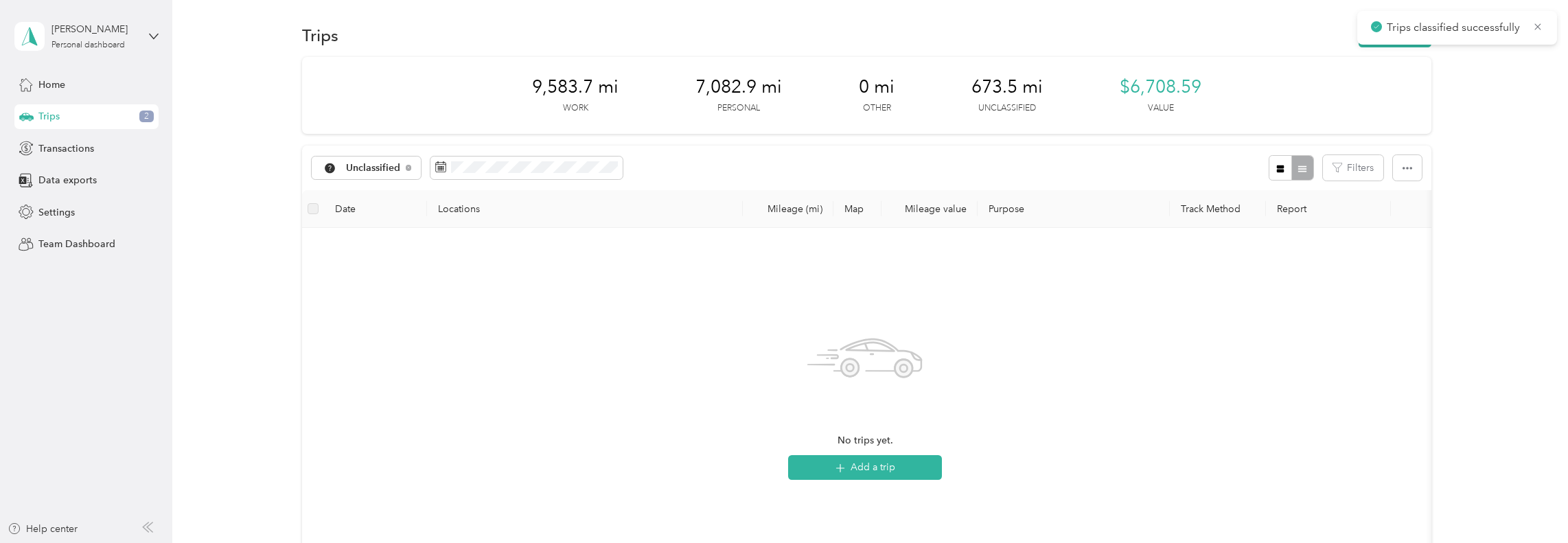
scroll to position [0, 0]
click at [90, 177] on span "Data exports" at bounding box center [67, 181] width 58 height 15
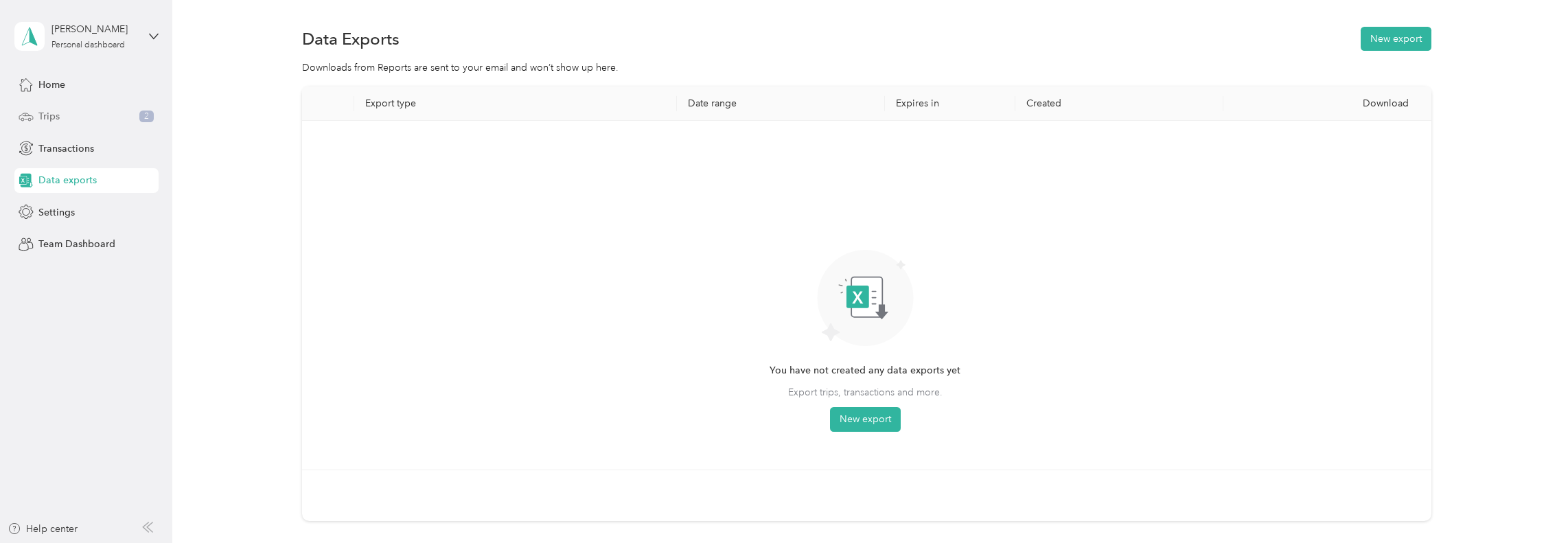
click at [121, 117] on div "Trips 2" at bounding box center [87, 117] width 144 height 25
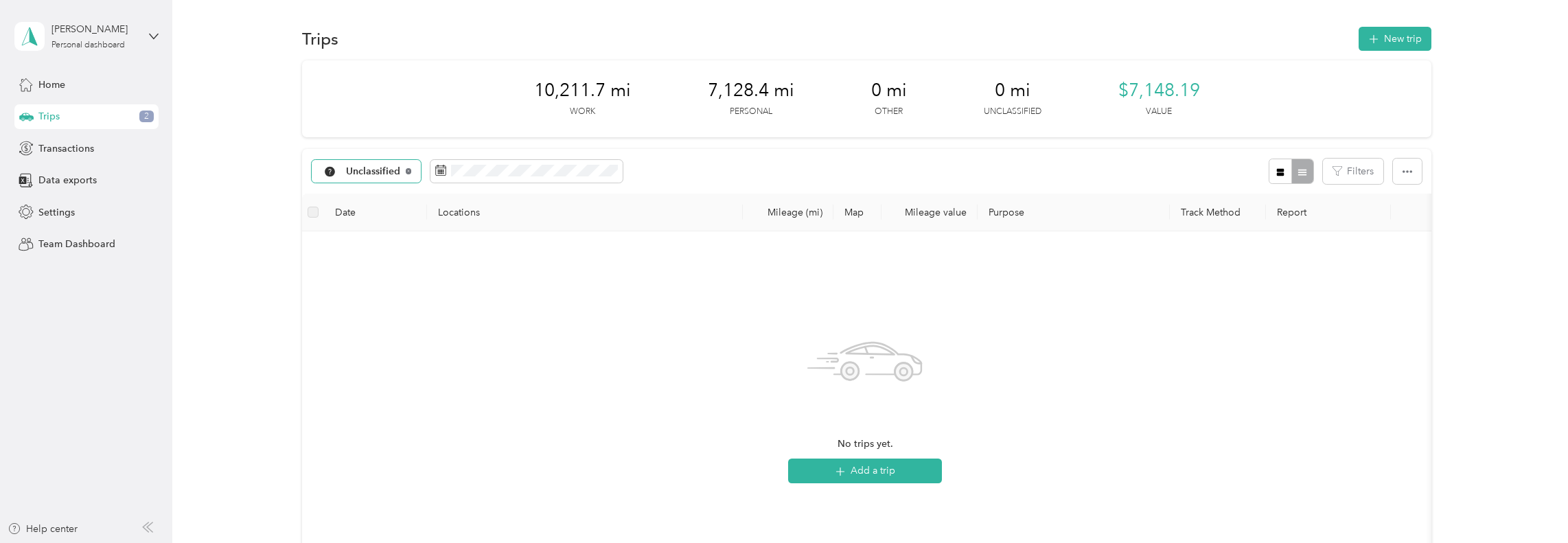
click at [406, 172] on icon at bounding box center [408, 170] width 5 height 5
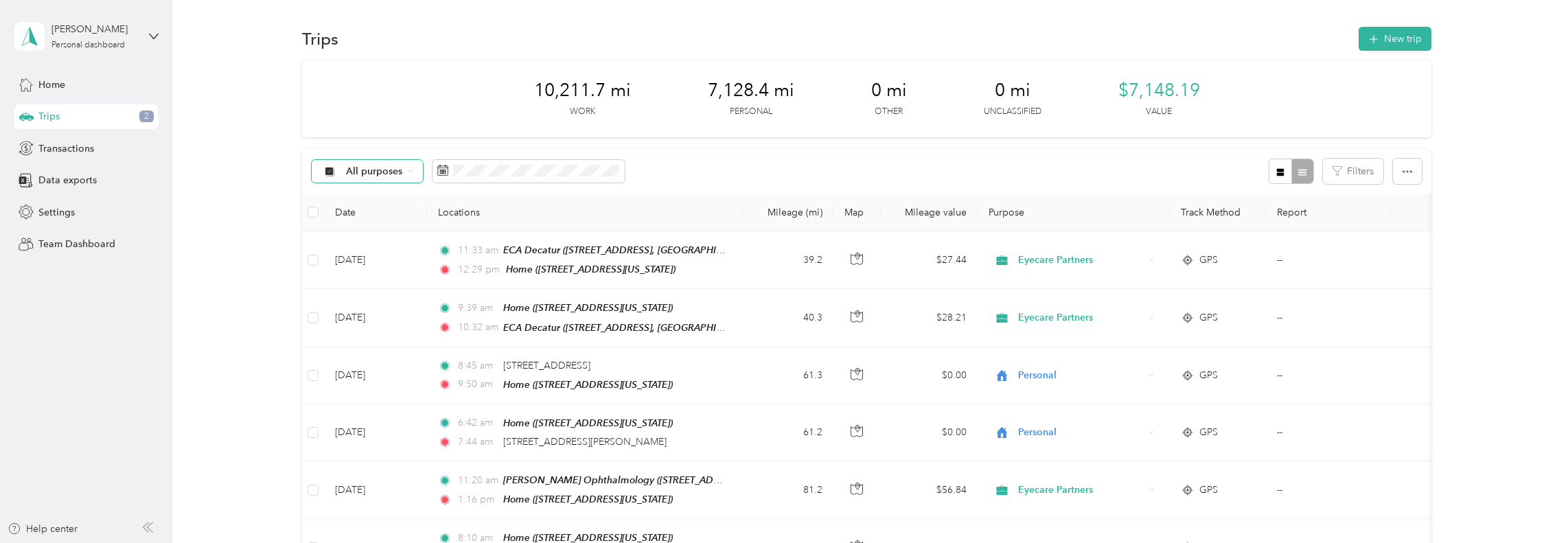
click at [148, 117] on span "2" at bounding box center [147, 117] width 15 height 12
click at [1336, 172] on icon "button" at bounding box center [1337, 170] width 10 height 10
click at [1347, 178] on button "Filters" at bounding box center [1353, 171] width 60 height 26
click at [1409, 174] on button "button" at bounding box center [1407, 171] width 29 height 26
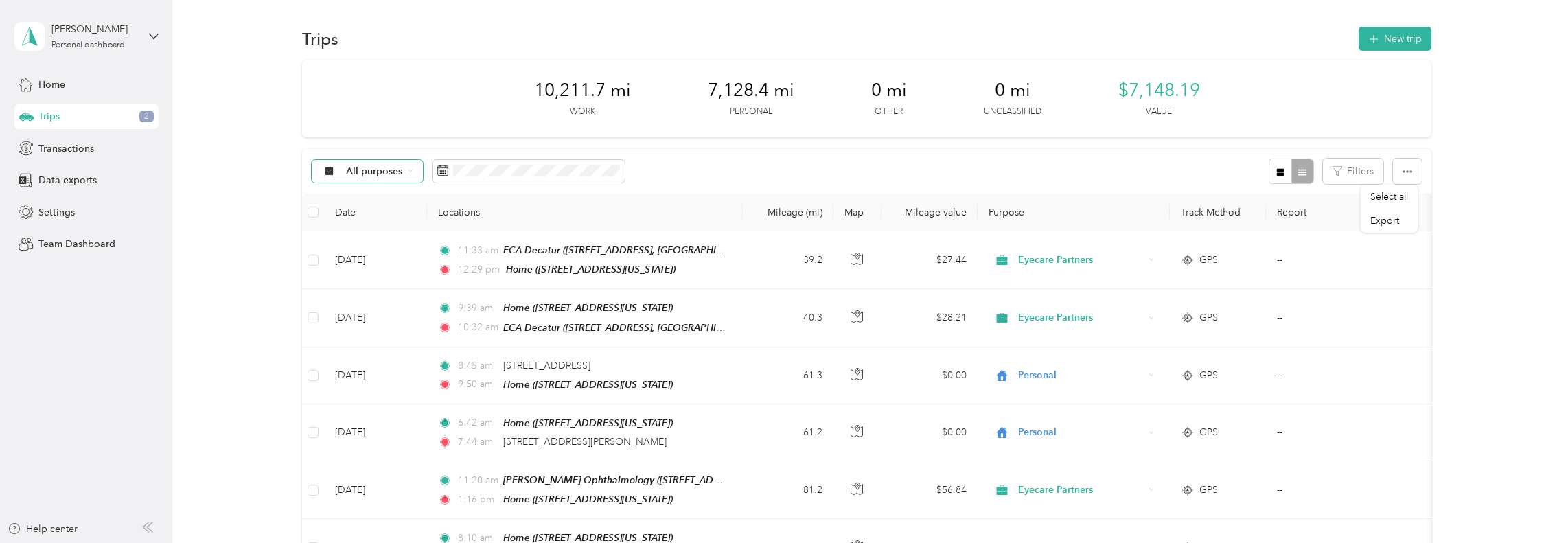
click at [1277, 174] on icon "button" at bounding box center [1280, 172] width 7 height 7
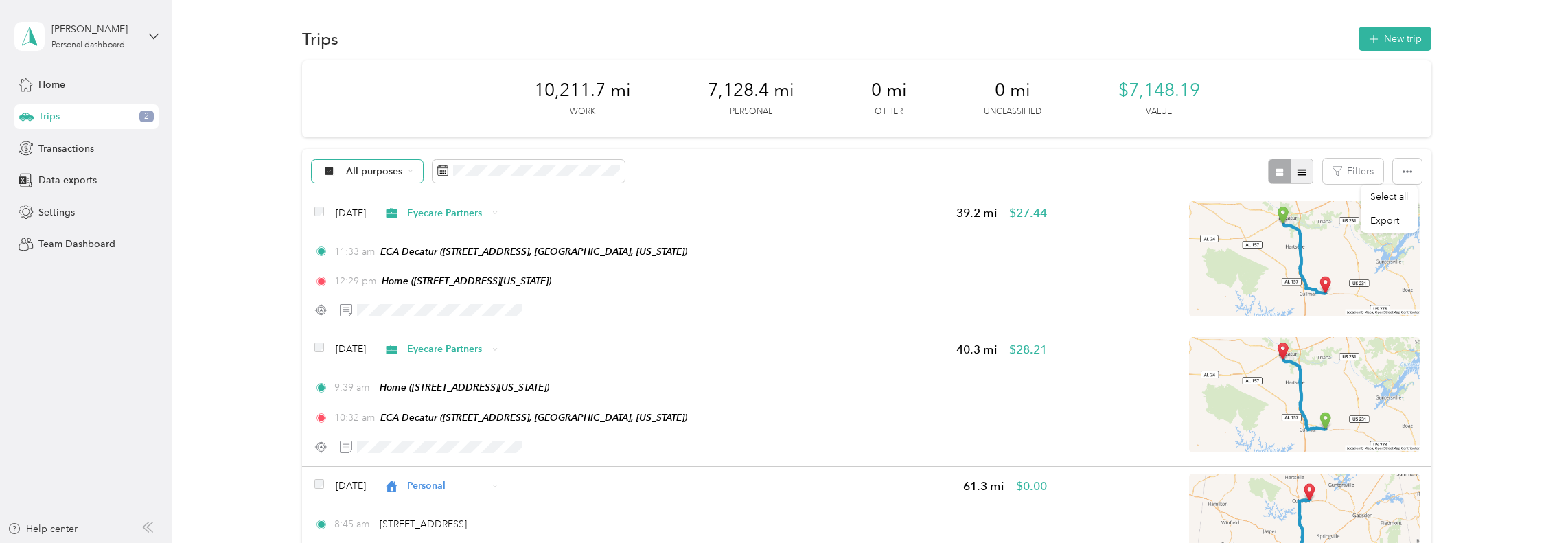
click at [1302, 171] on icon "button" at bounding box center [1301, 172] width 10 height 10
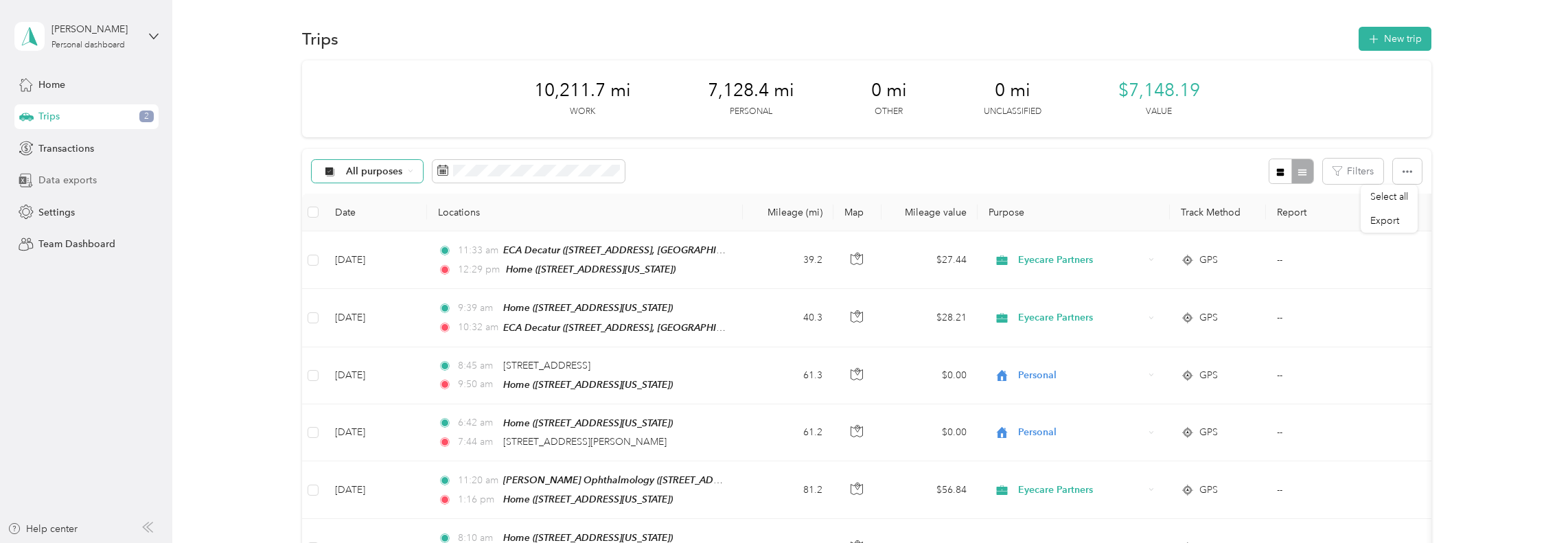
drag, startPoint x: 147, startPoint y: 117, endPoint x: 73, endPoint y: 186, distance: 101.2
click at [73, 186] on span "Data exports" at bounding box center [67, 181] width 58 height 15
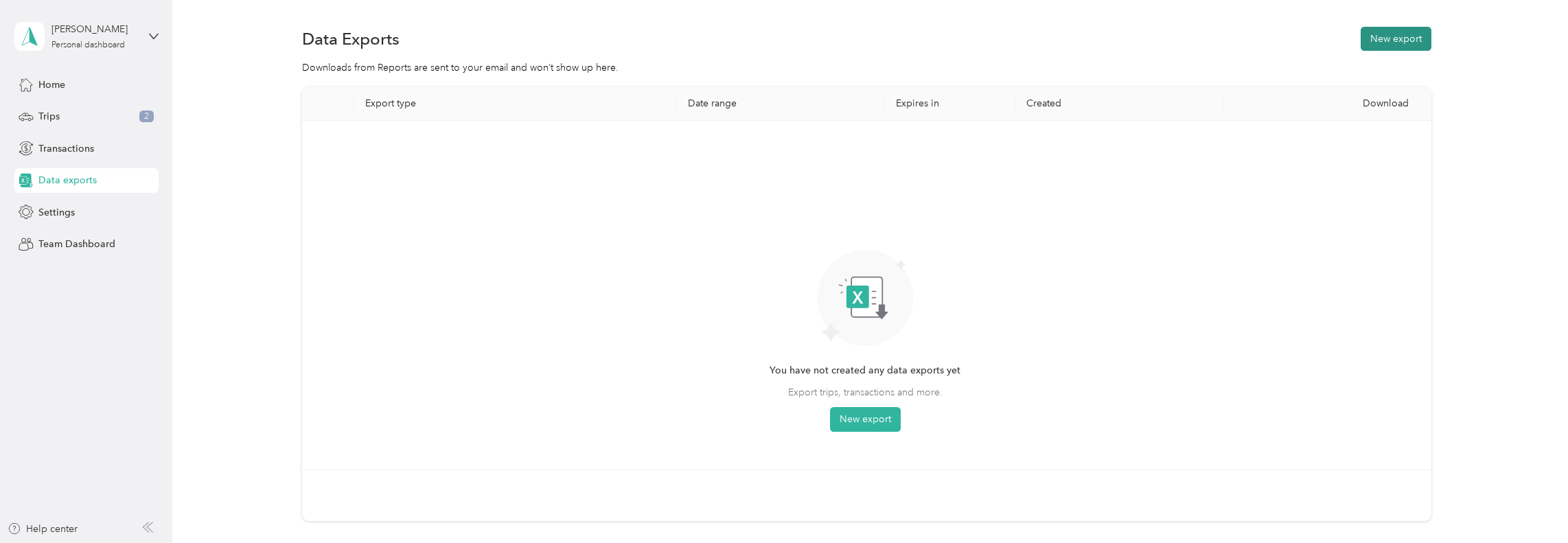
click at [1387, 42] on button "New export" at bounding box center [1395, 38] width 70 height 24
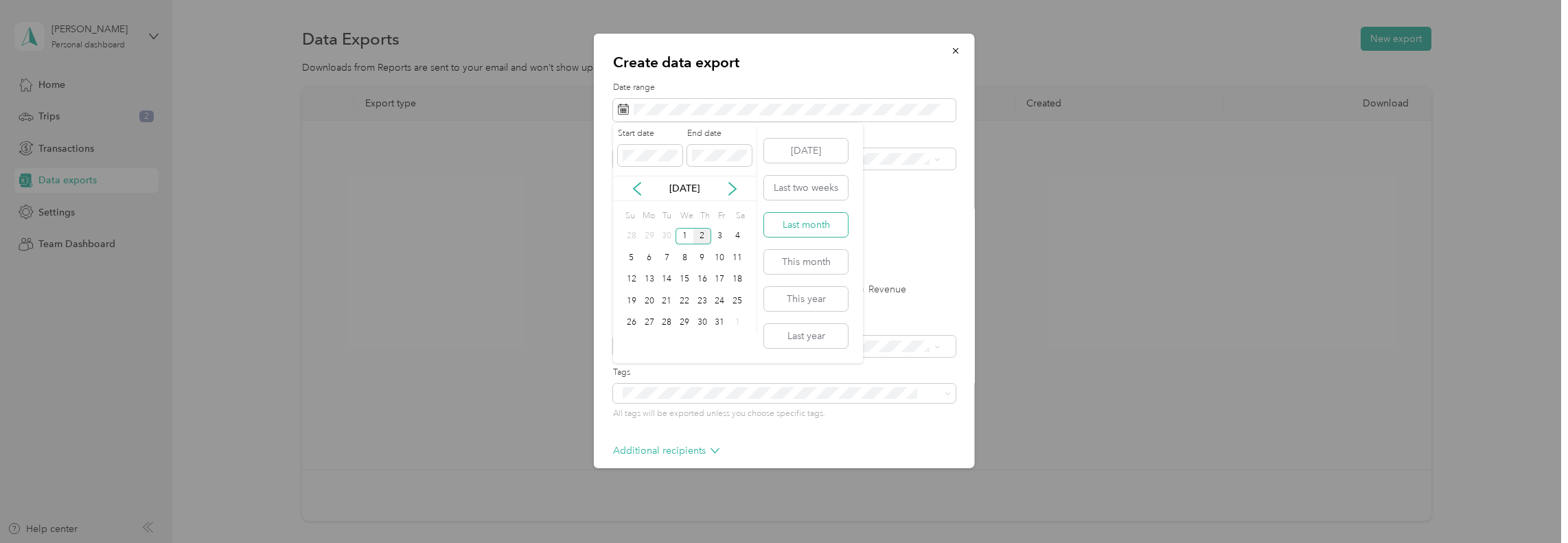
click at [808, 232] on button "Last month" at bounding box center [806, 225] width 84 height 24
click at [658, 291] on label "Trips" at bounding box center [670, 289] width 35 height 10
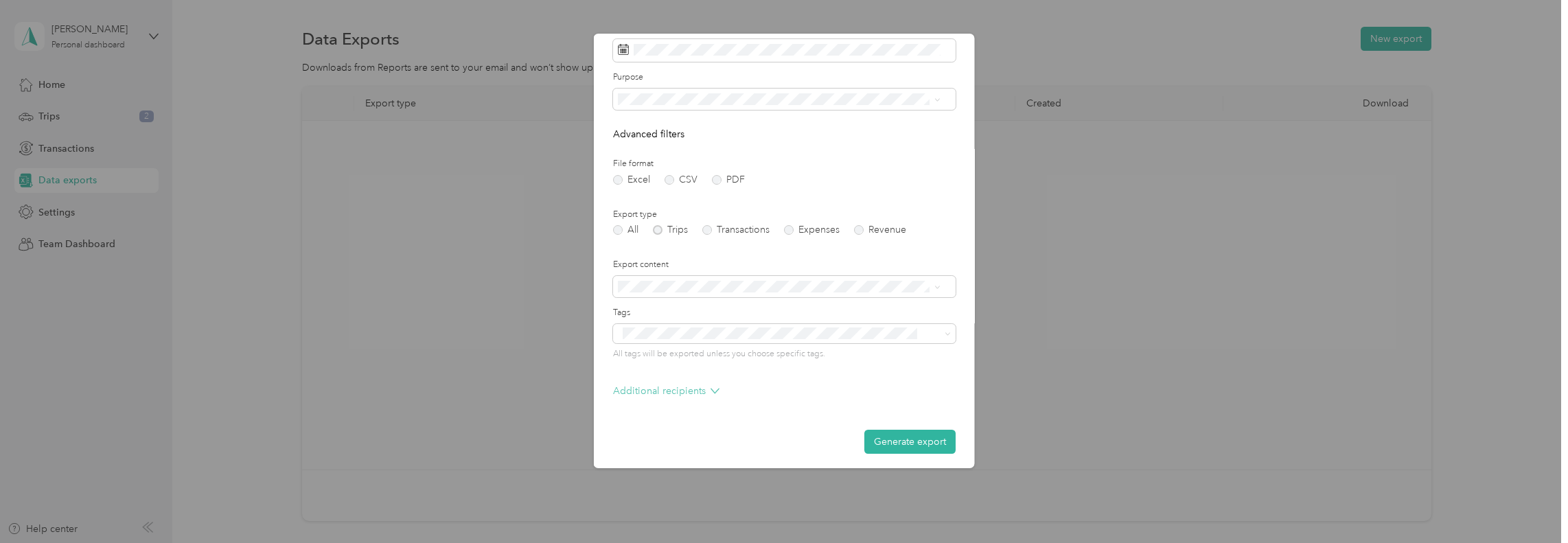
scroll to position [65, 0]
click at [881, 437] on button "Generate export" at bounding box center [910, 437] width 91 height 24
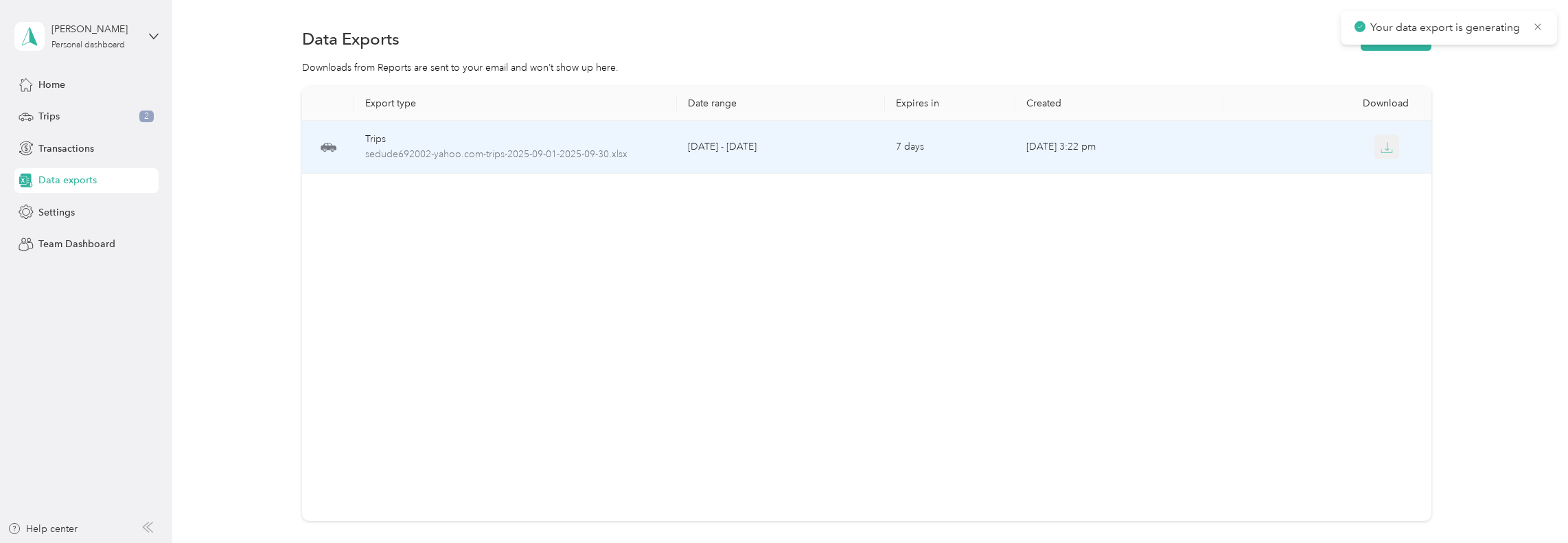
click at [1382, 147] on icon "button" at bounding box center [1386, 147] width 12 height 12
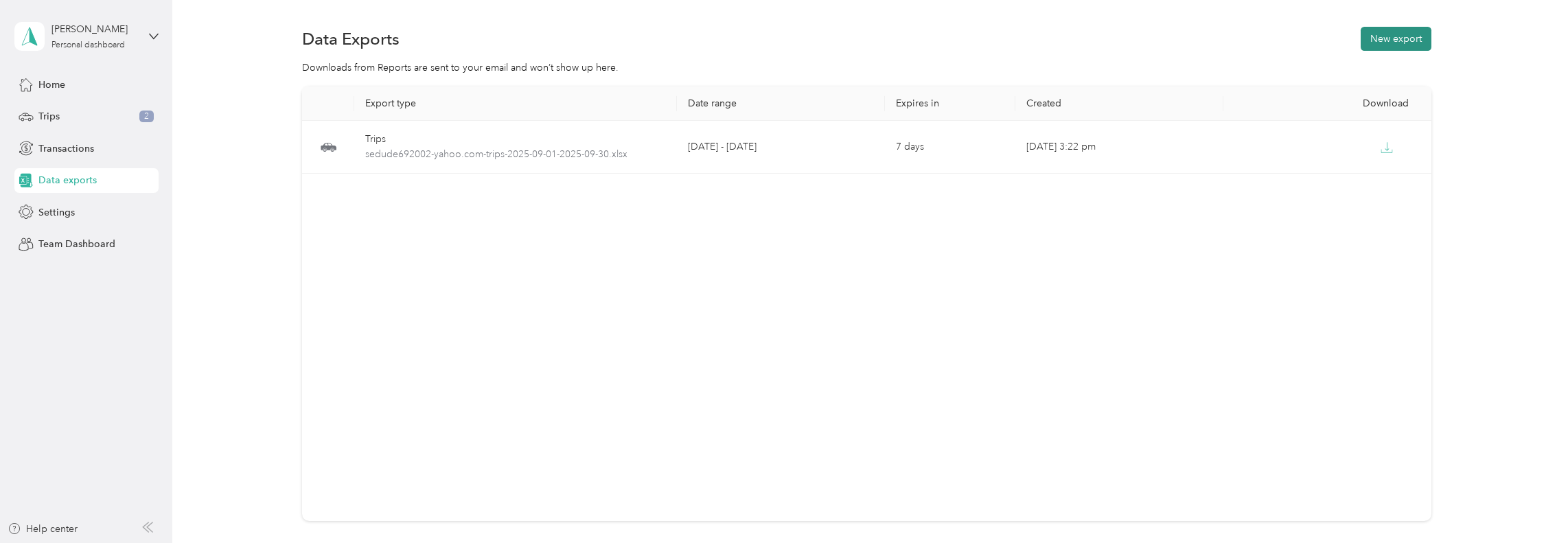
click at [1390, 42] on button "New export" at bounding box center [1395, 38] width 70 height 24
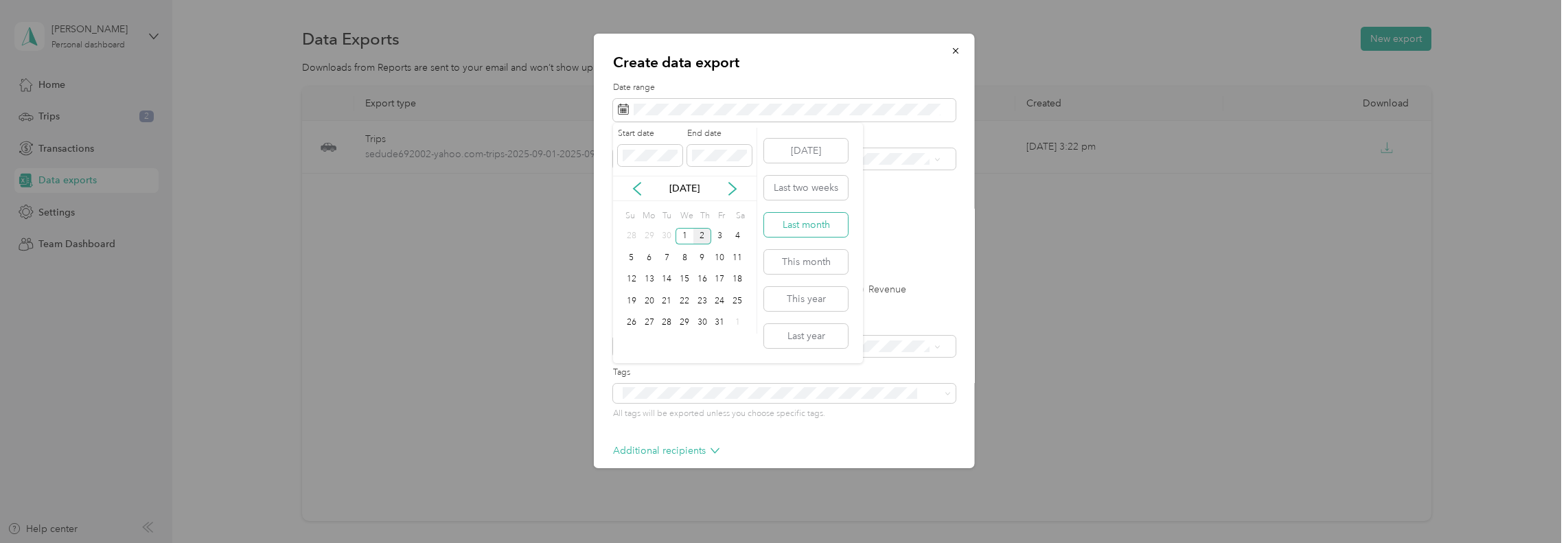
click at [803, 220] on button "Last month" at bounding box center [806, 225] width 84 height 24
click at [652, 211] on li "Work" at bounding box center [779, 207] width 333 height 24
click at [656, 293] on label "Trips" at bounding box center [670, 289] width 35 height 10
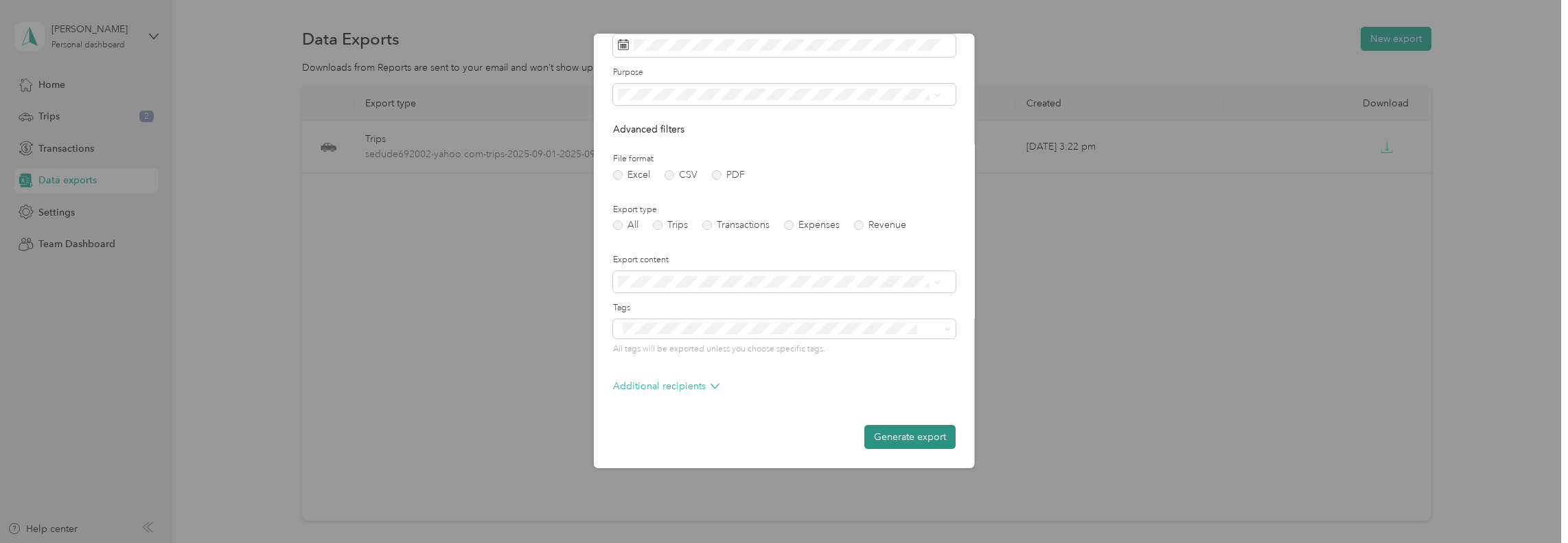
click at [893, 440] on button "Generate export" at bounding box center [910, 437] width 91 height 24
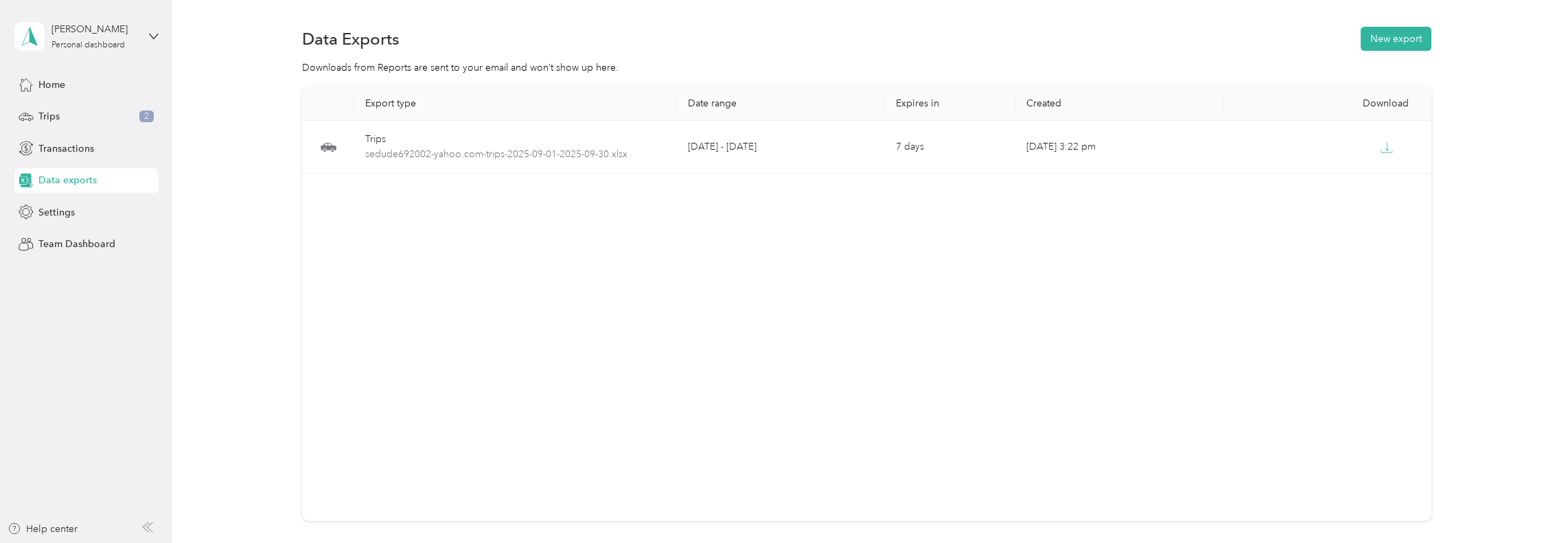
click at [1085, 277] on div "Export type Date range Expires in Created Download Trips sedude692002-yahoo.com…" at bounding box center [866, 304] width 1129 height 434
click at [71, 149] on span "Transactions" at bounding box center [66, 149] width 56 height 15
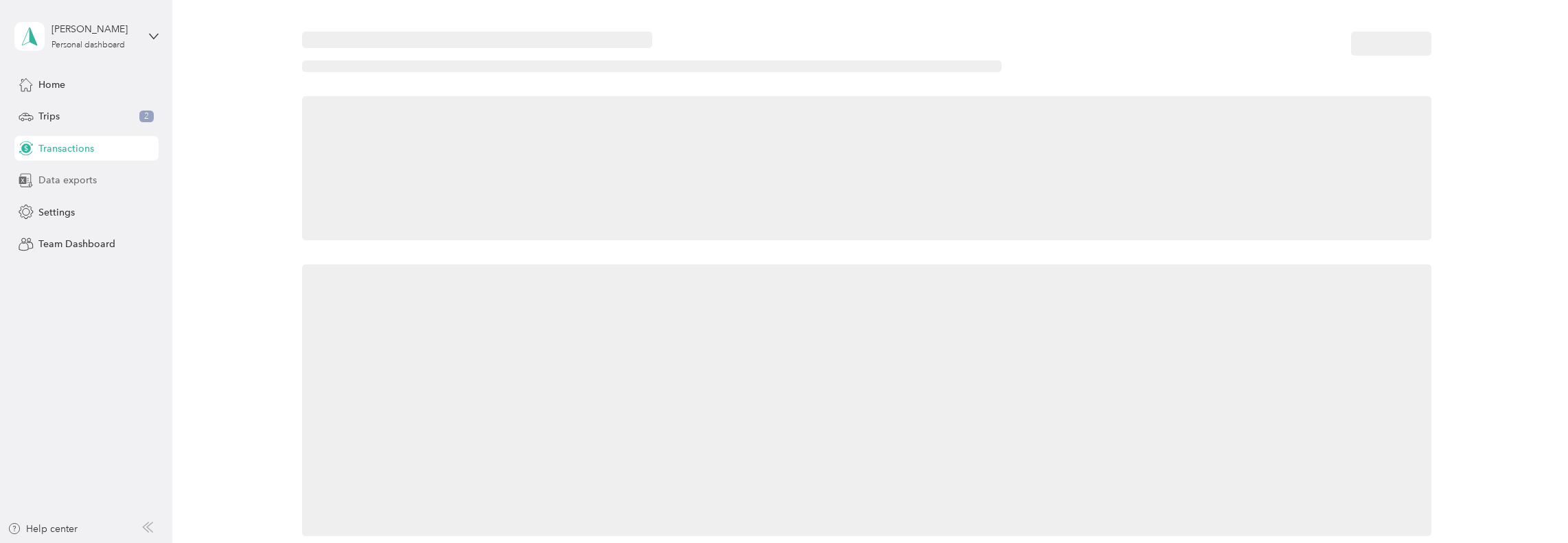
click at [74, 179] on span "Data exports" at bounding box center [67, 181] width 58 height 15
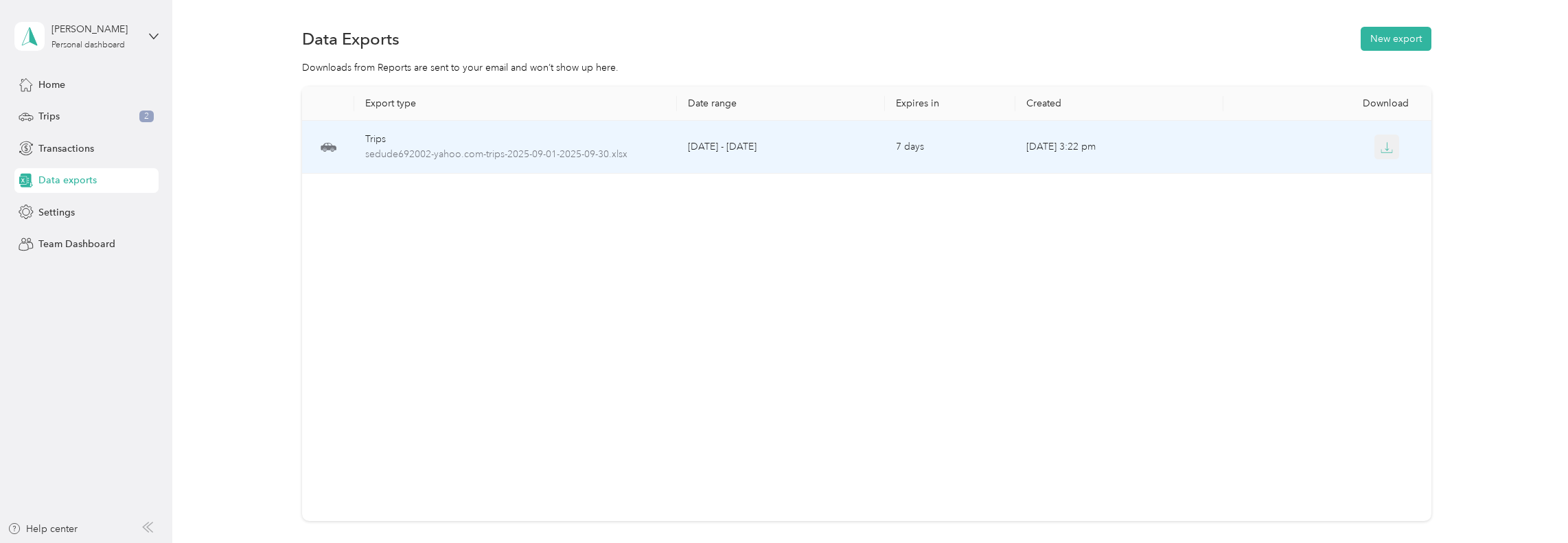
click at [1384, 150] on icon "button" at bounding box center [1387, 146] width 4 height 8
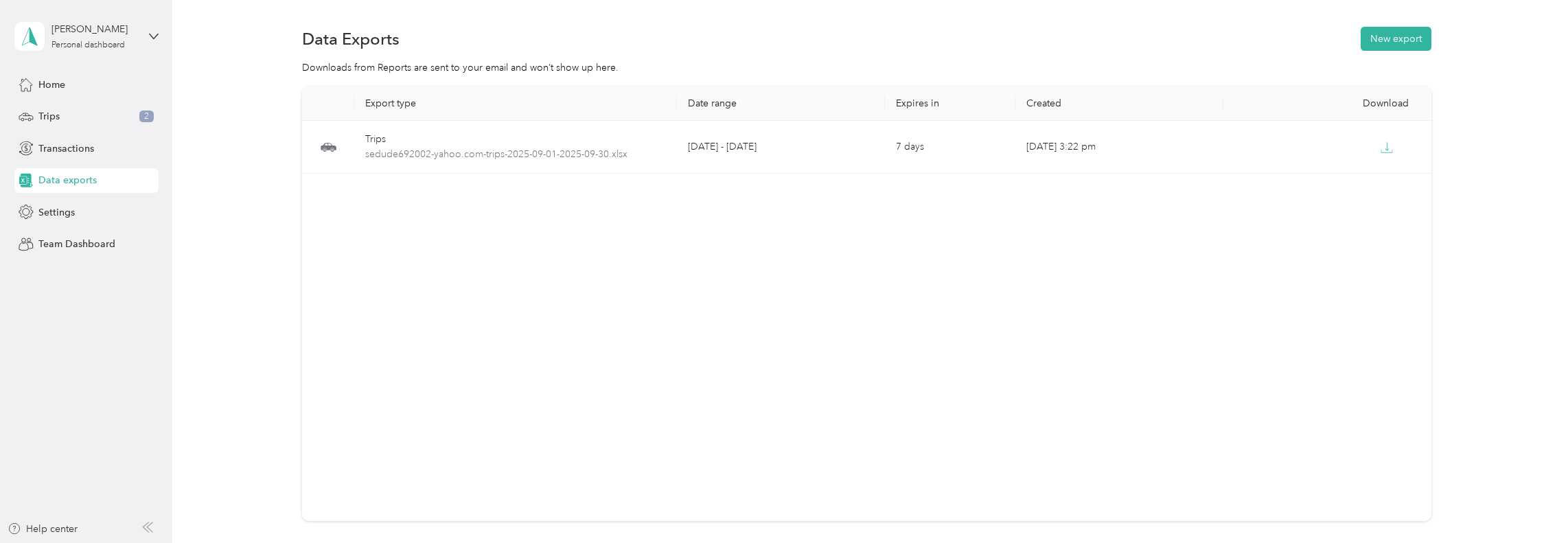
click at [1249, 332] on div "Export type Date range Expires in Created Download Trips sedude692002-yahoo.com…" at bounding box center [866, 304] width 1129 height 434
